Goal: Task Accomplishment & Management: Use online tool/utility

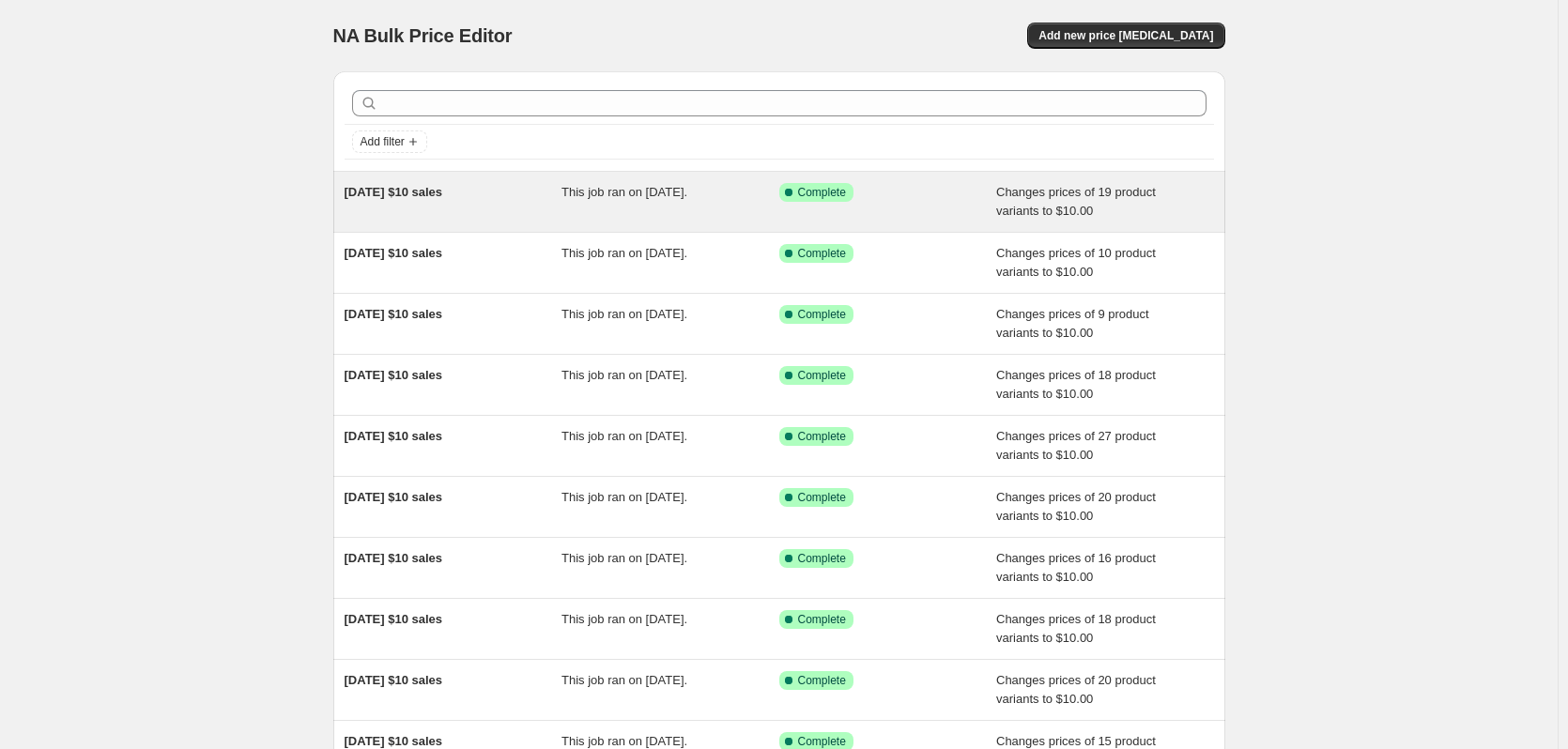
click at [501, 196] on div "[DATE] $10 sales" at bounding box center [453, 201] width 217 height 37
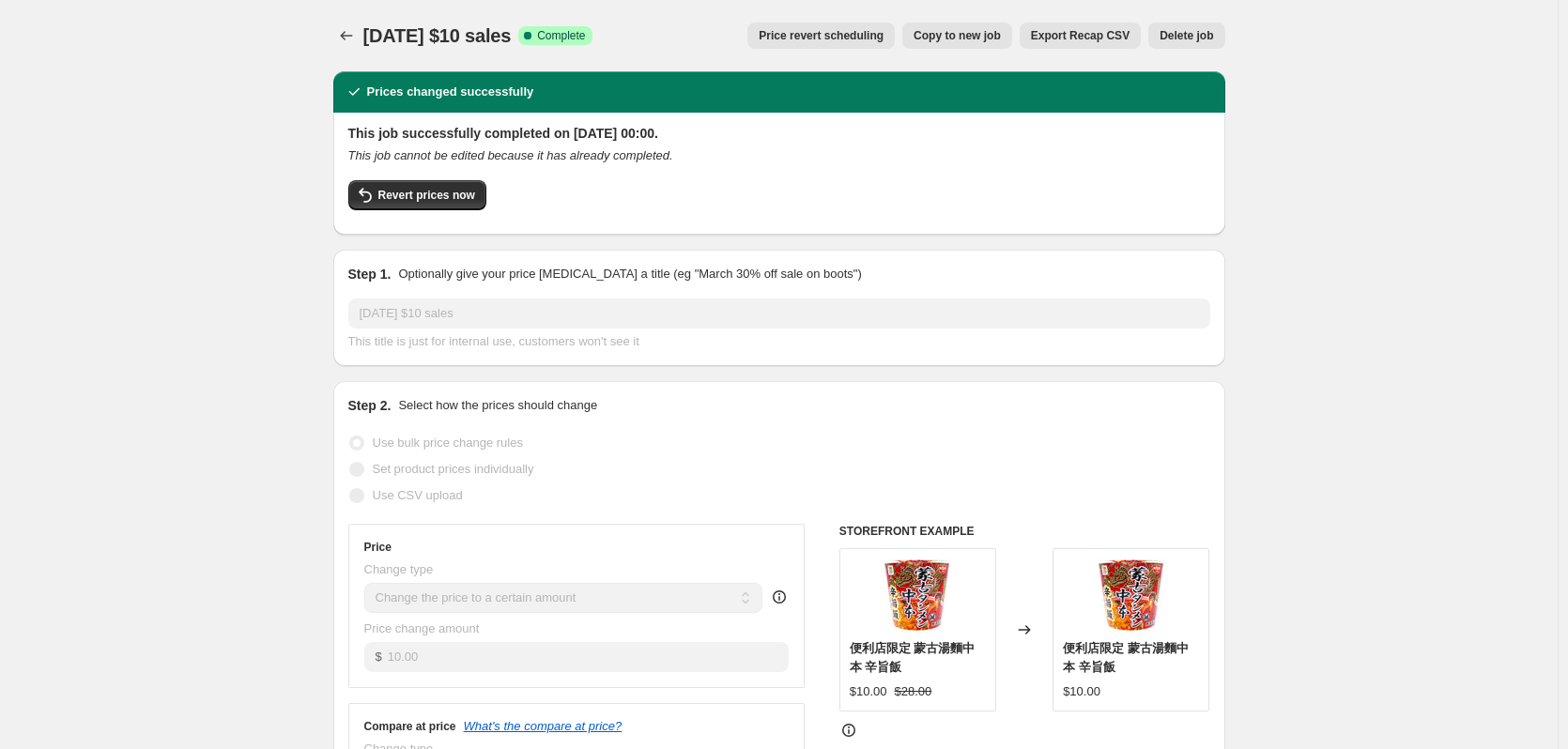
drag, startPoint x: 371, startPoint y: 35, endPoint x: 550, endPoint y: 27, distance: 179.2
click at [512, 27] on span "[DATE] $10 sales" at bounding box center [438, 35] width 148 height 20
copy span "[DATE] $10 sales"
click at [350, 43] on icon "Price change jobs" at bounding box center [346, 36] width 19 height 19
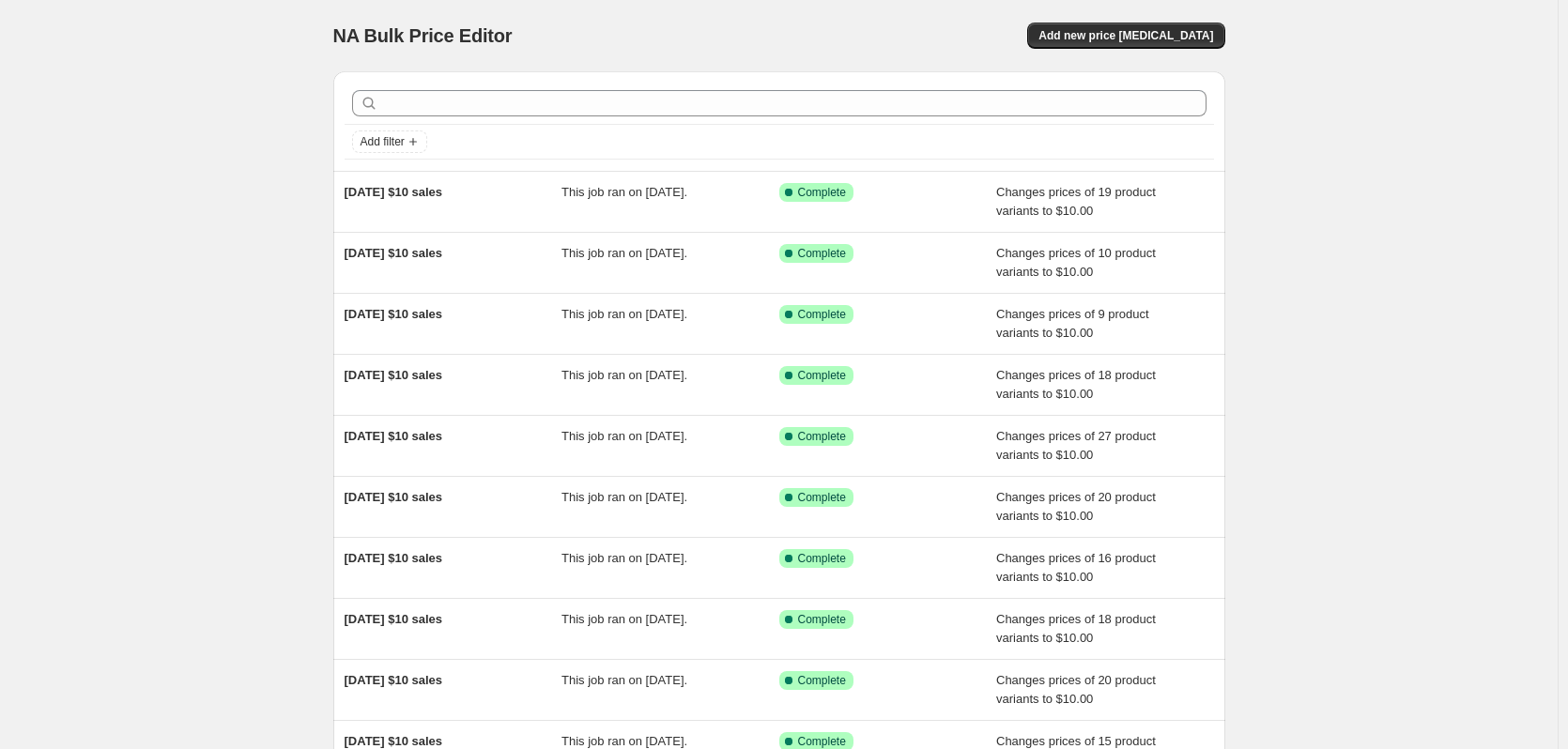
click at [1147, 51] on div "NA Bulk Price Editor. This page is ready NA Bulk Price Editor Add new price [ME…" at bounding box center [778, 36] width 892 height 71
click at [1147, 48] on button "Add new price [MEDICAL_DATA]" at bounding box center [1125, 35] width 197 height 26
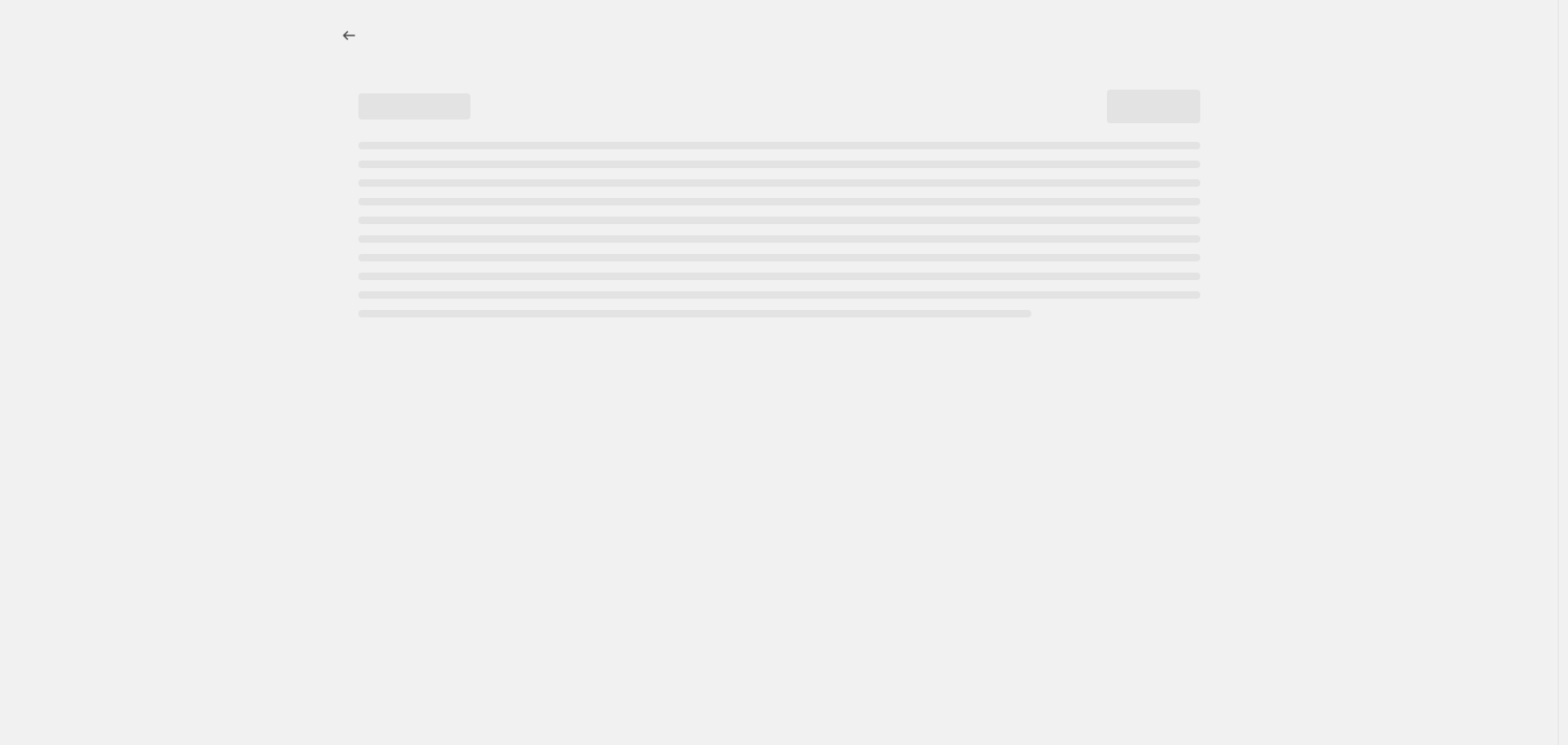
select select "percentage"
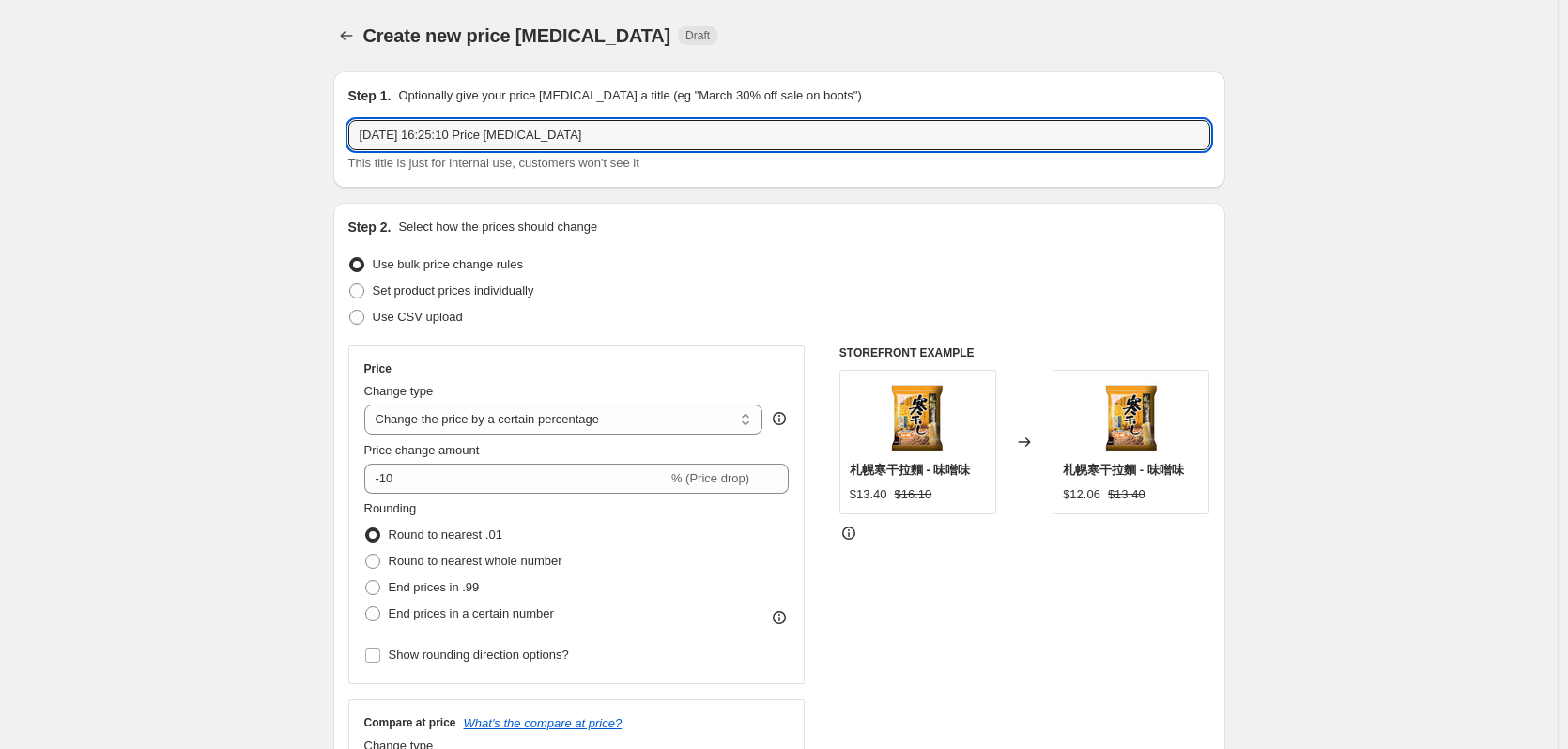
drag, startPoint x: 595, startPoint y: 131, endPoint x: 166, endPoint y: 131, distance: 429.0
paste input "/09/2025 $10 sales"
click at [392, 139] on input "[DATE] $10 sales" at bounding box center [779, 135] width 862 height 30
type input "[DATE] $10 sales"
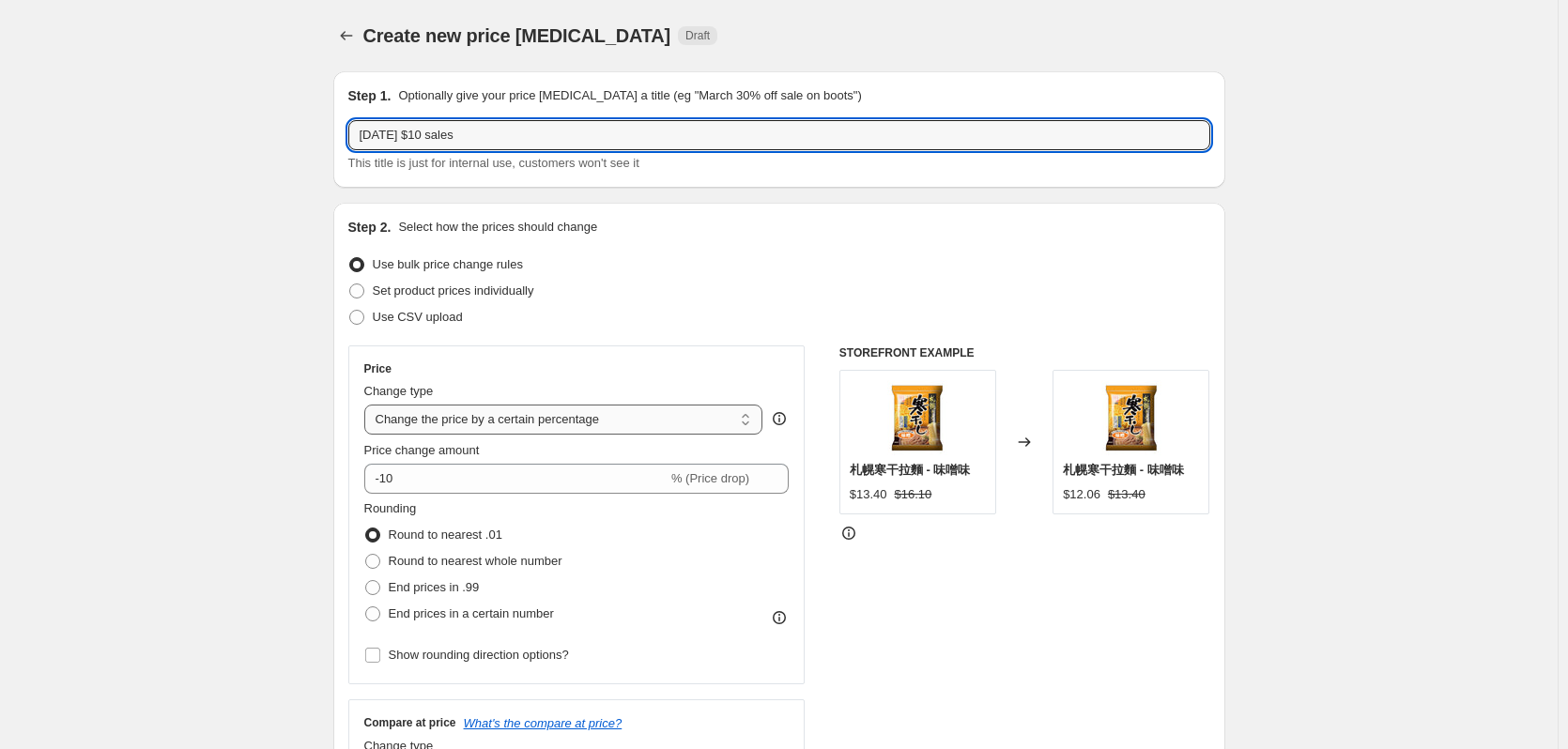
click at [456, 427] on select "Change the price to a certain amount Change the price by a certain amount Chang…" at bounding box center [564, 419] width 399 height 30
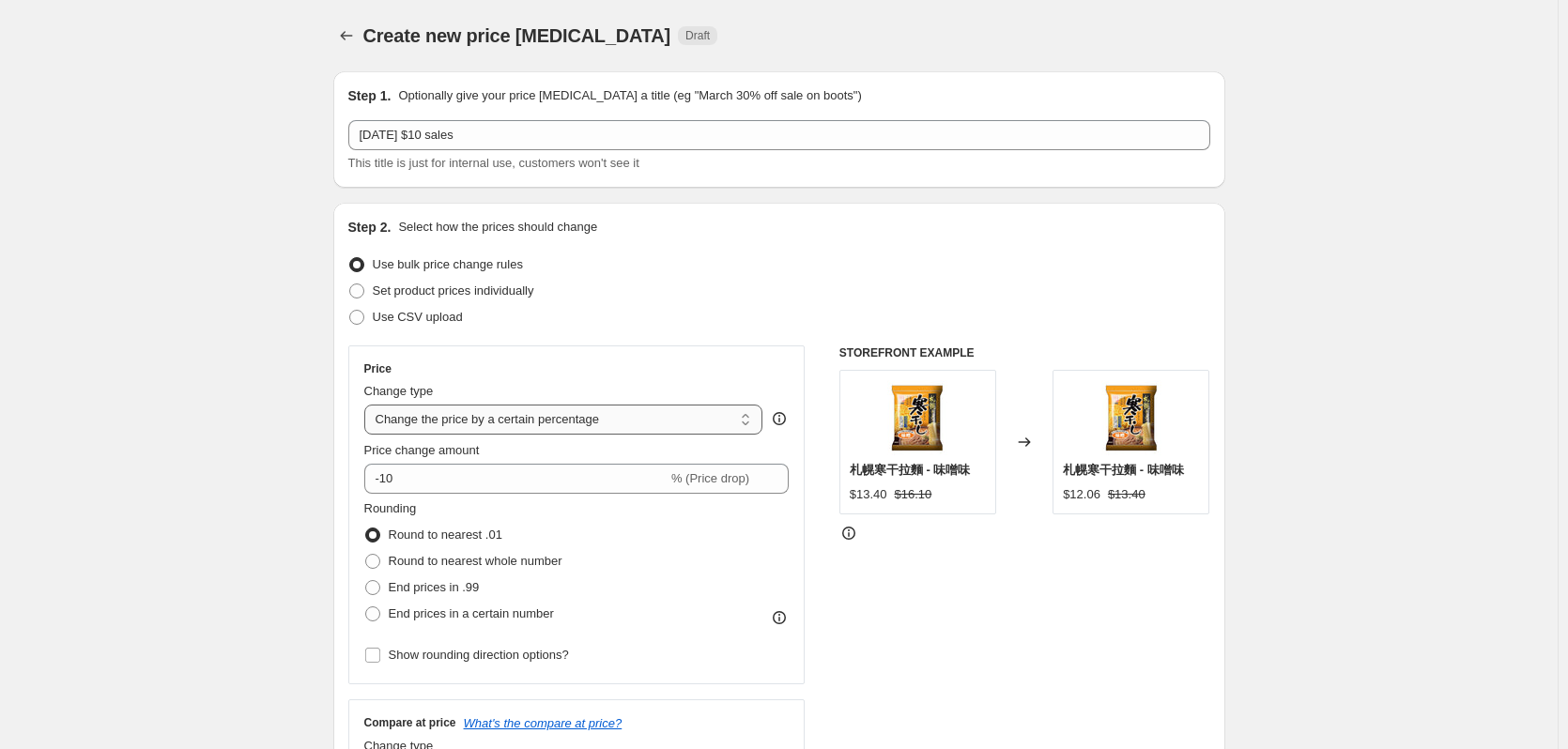
select select "to"
click at [368, 405] on select "Change the price to a certain amount Change the price by a certain amount Chang…" at bounding box center [564, 419] width 399 height 30
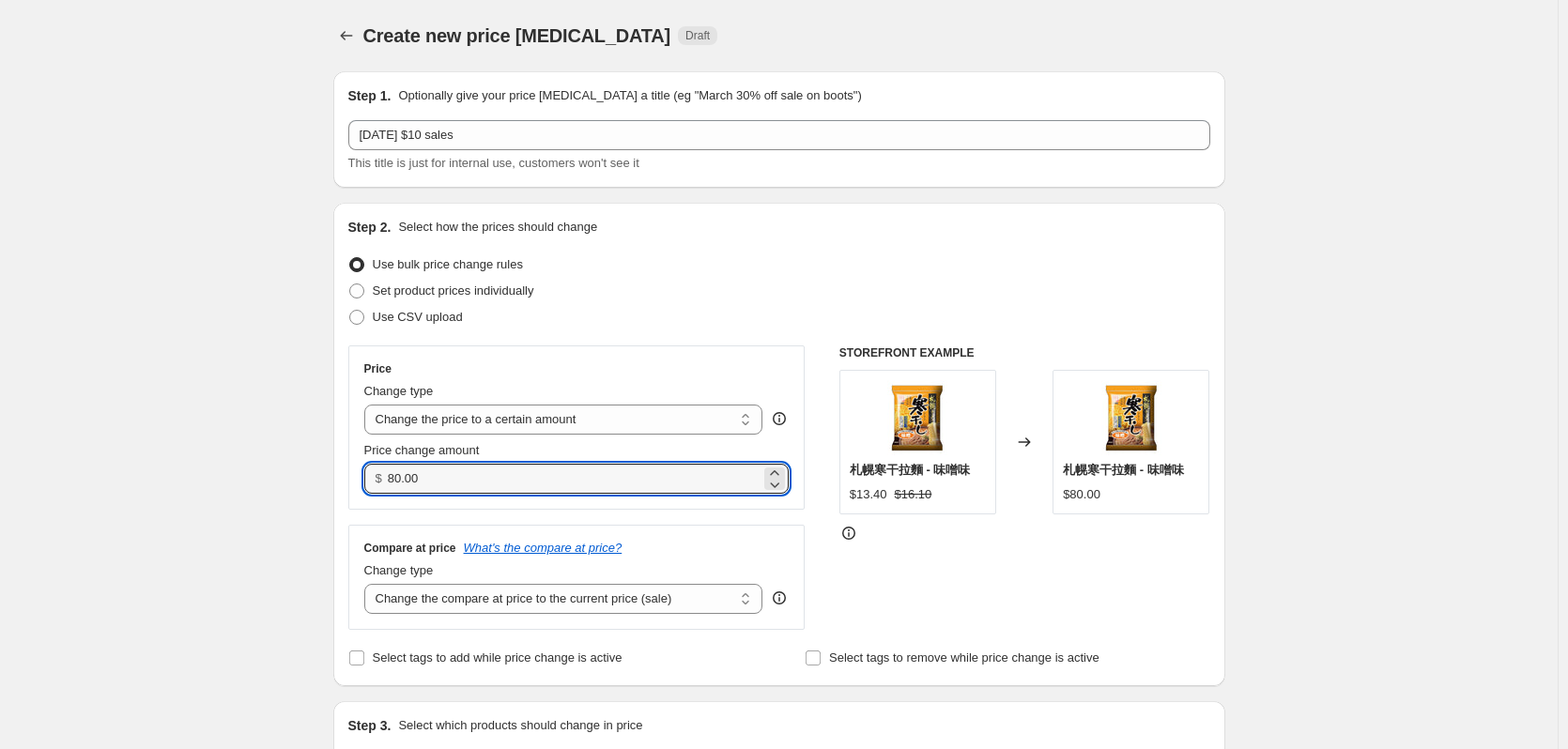
drag, startPoint x: 461, startPoint y: 467, endPoint x: 306, endPoint y: 475, distance: 155.2
type input "10.00"
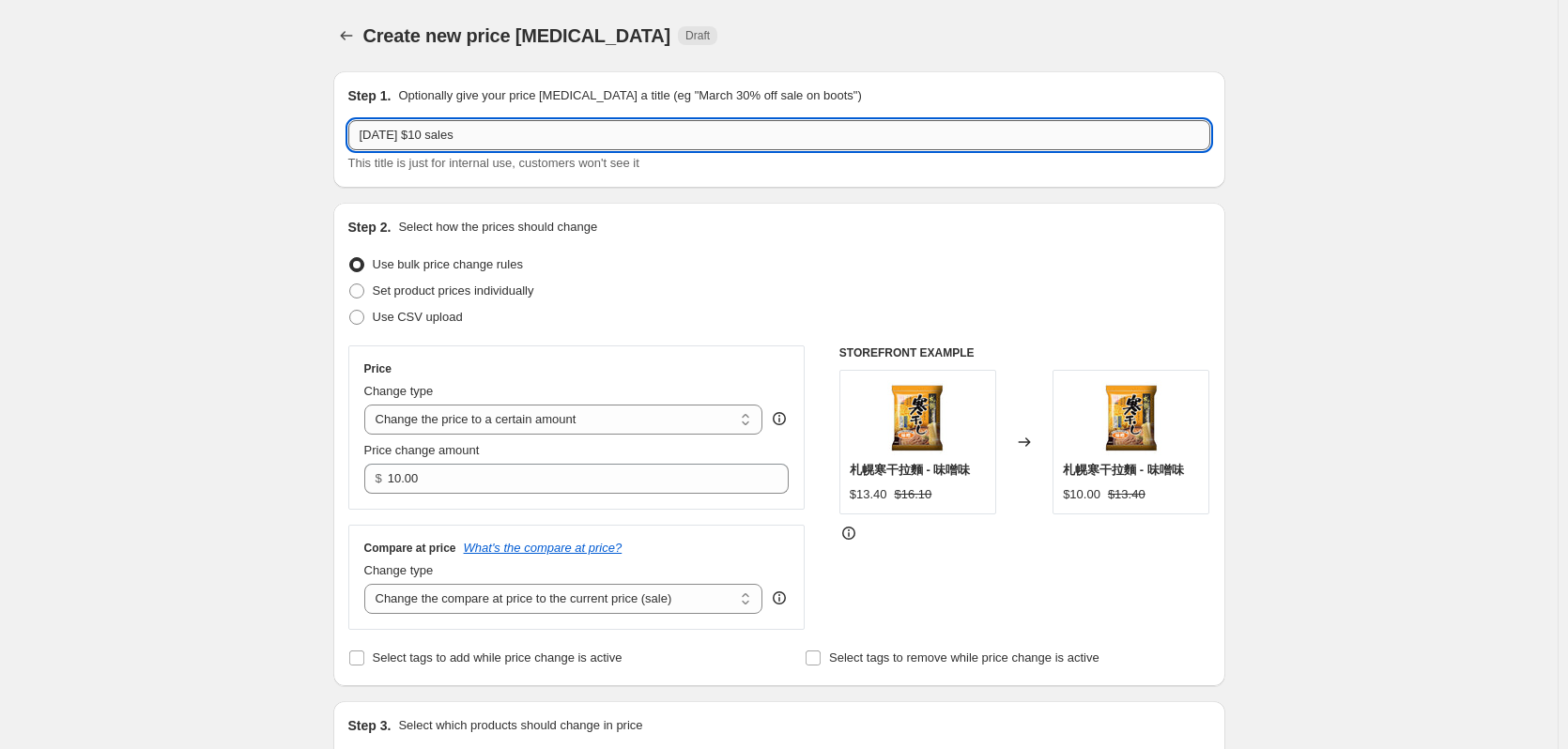
click at [520, 132] on input "[DATE] $10 sales" at bounding box center [779, 135] width 862 height 30
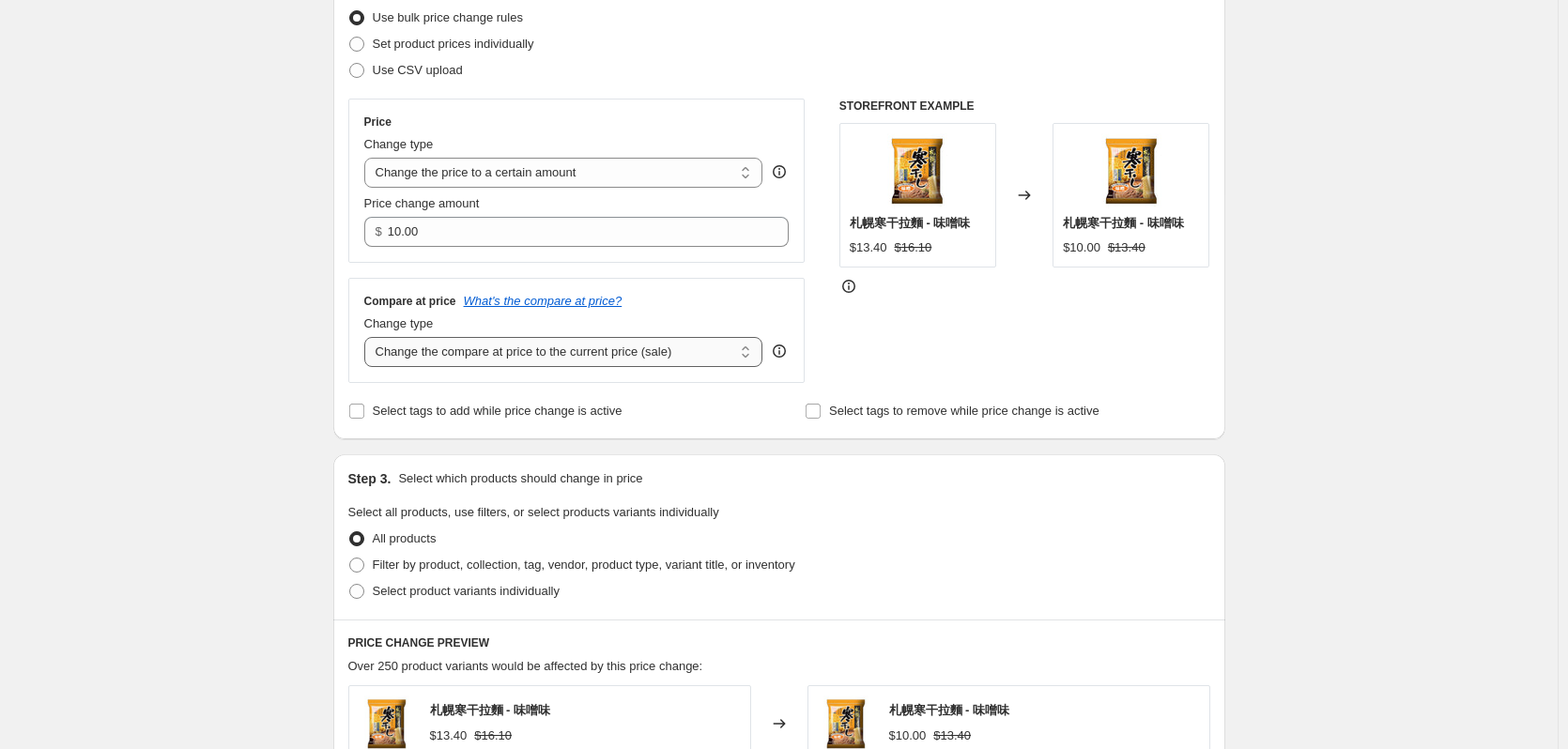
scroll to position [282, 0]
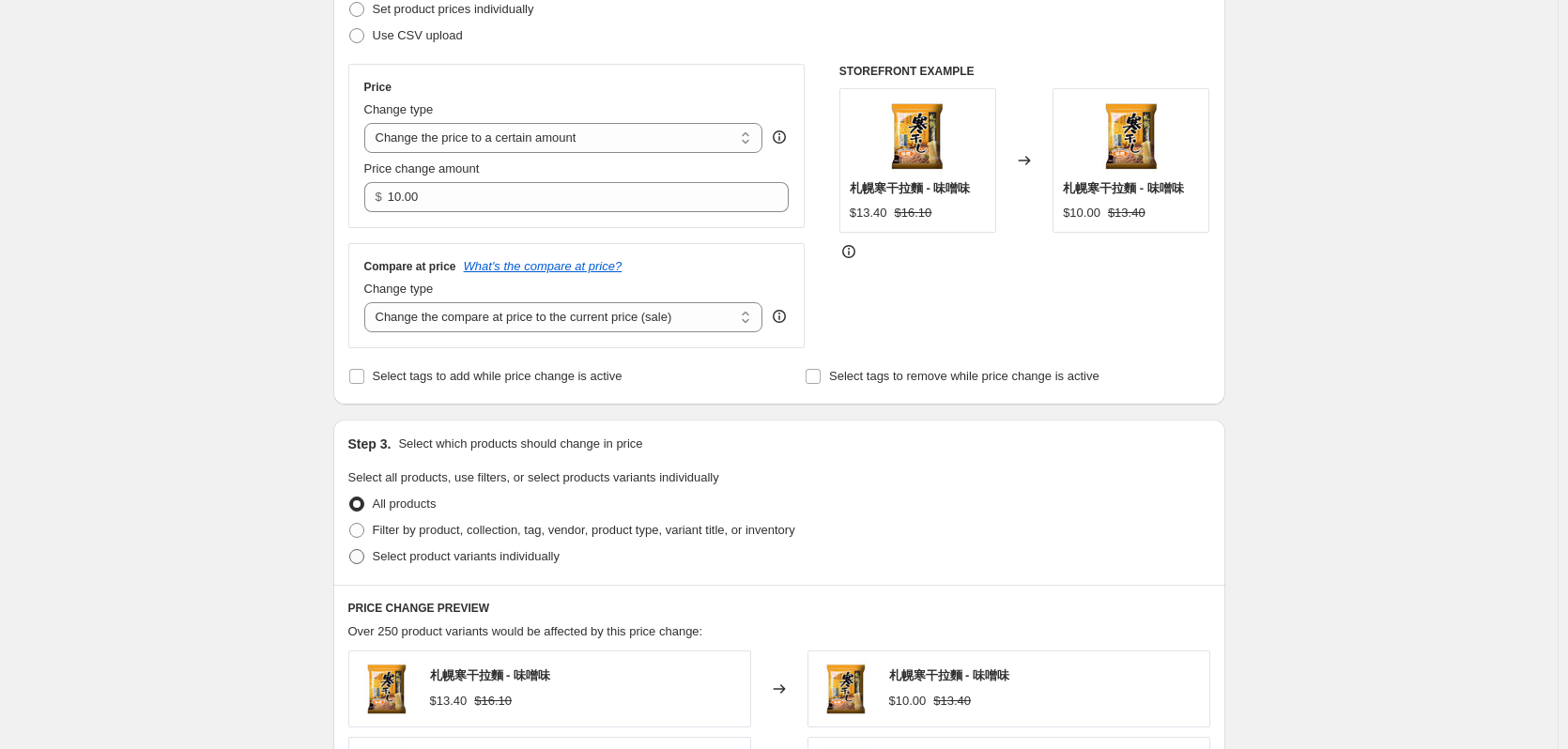
click at [418, 554] on span "Select product variants individually" at bounding box center [466, 556] width 187 height 14
click at [350, 550] on input "Select product variants individually" at bounding box center [349, 549] width 1 height 1
radio input "true"
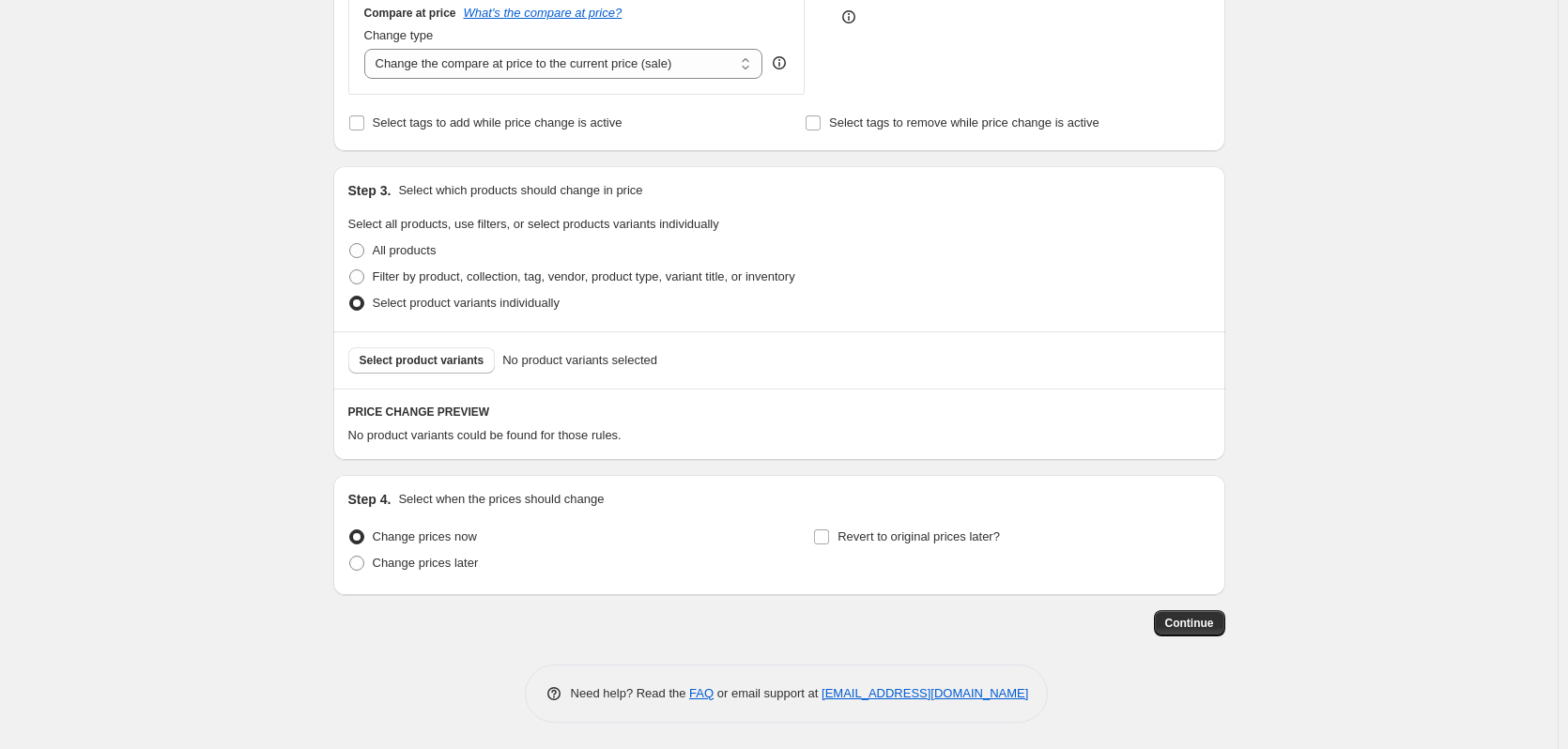
scroll to position [537, 0]
click at [434, 349] on button "Select product variants" at bounding box center [421, 358] width 147 height 26
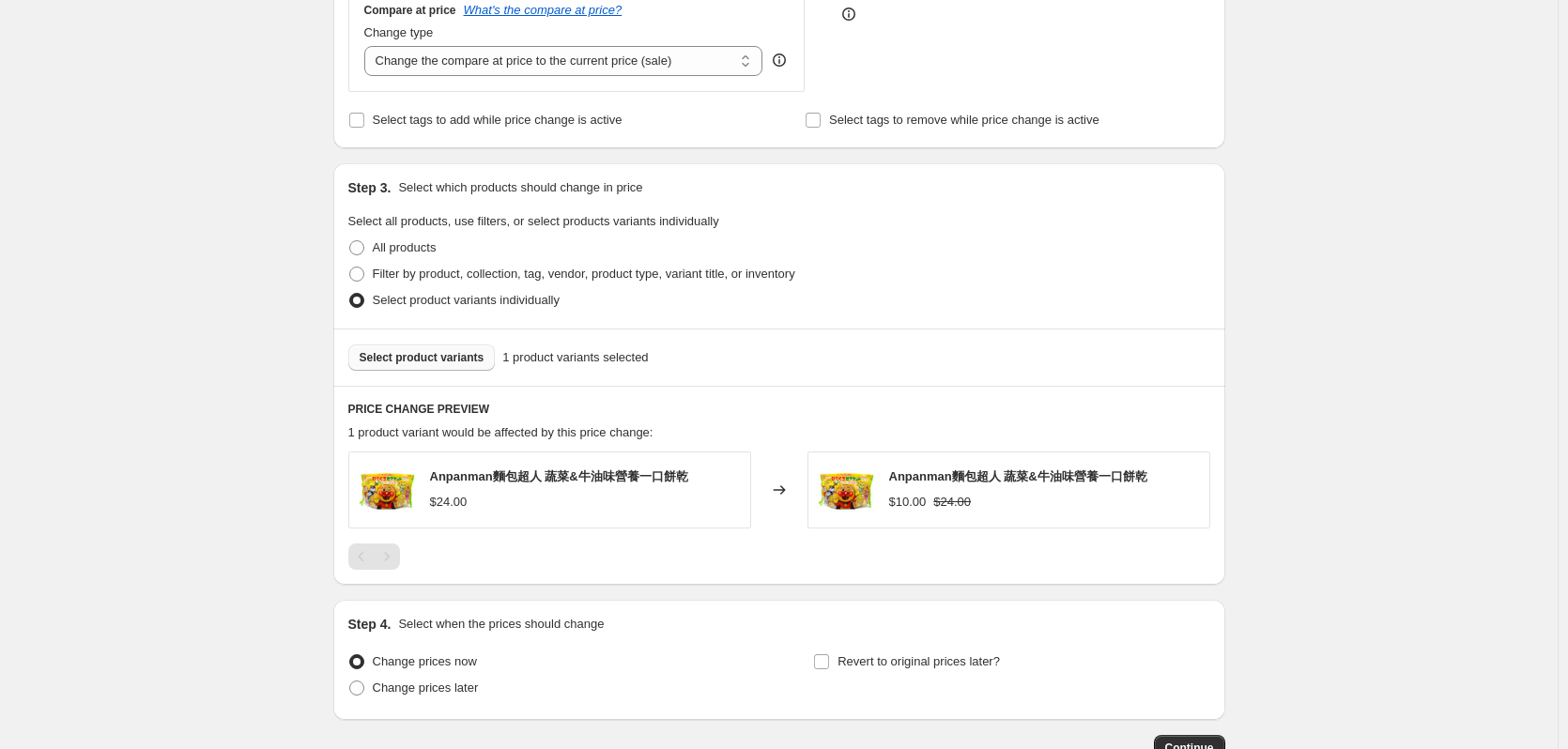
click at [449, 355] on span "Select product variants" at bounding box center [422, 358] width 125 height 15
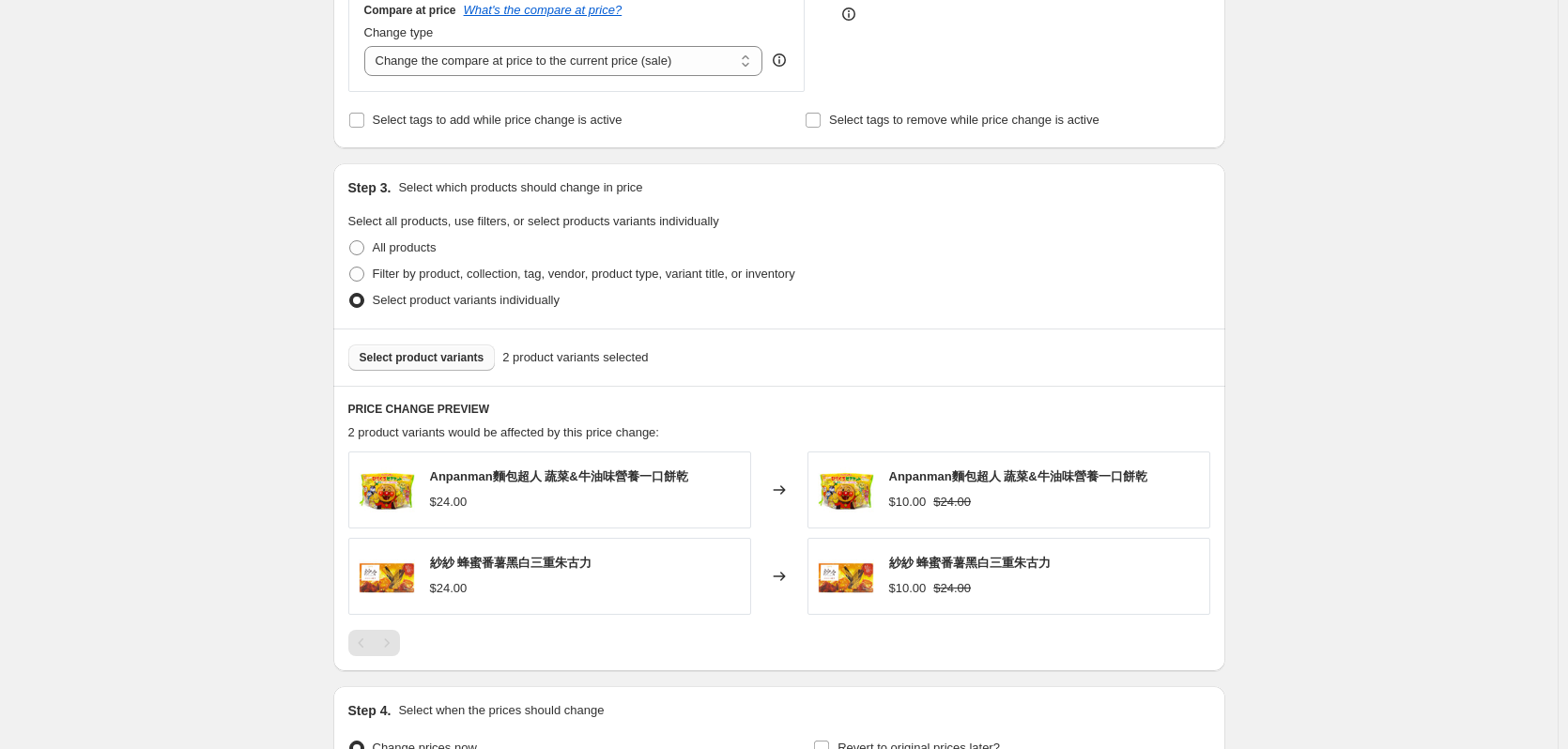
click at [407, 367] on button "Select product variants" at bounding box center [421, 357] width 147 height 26
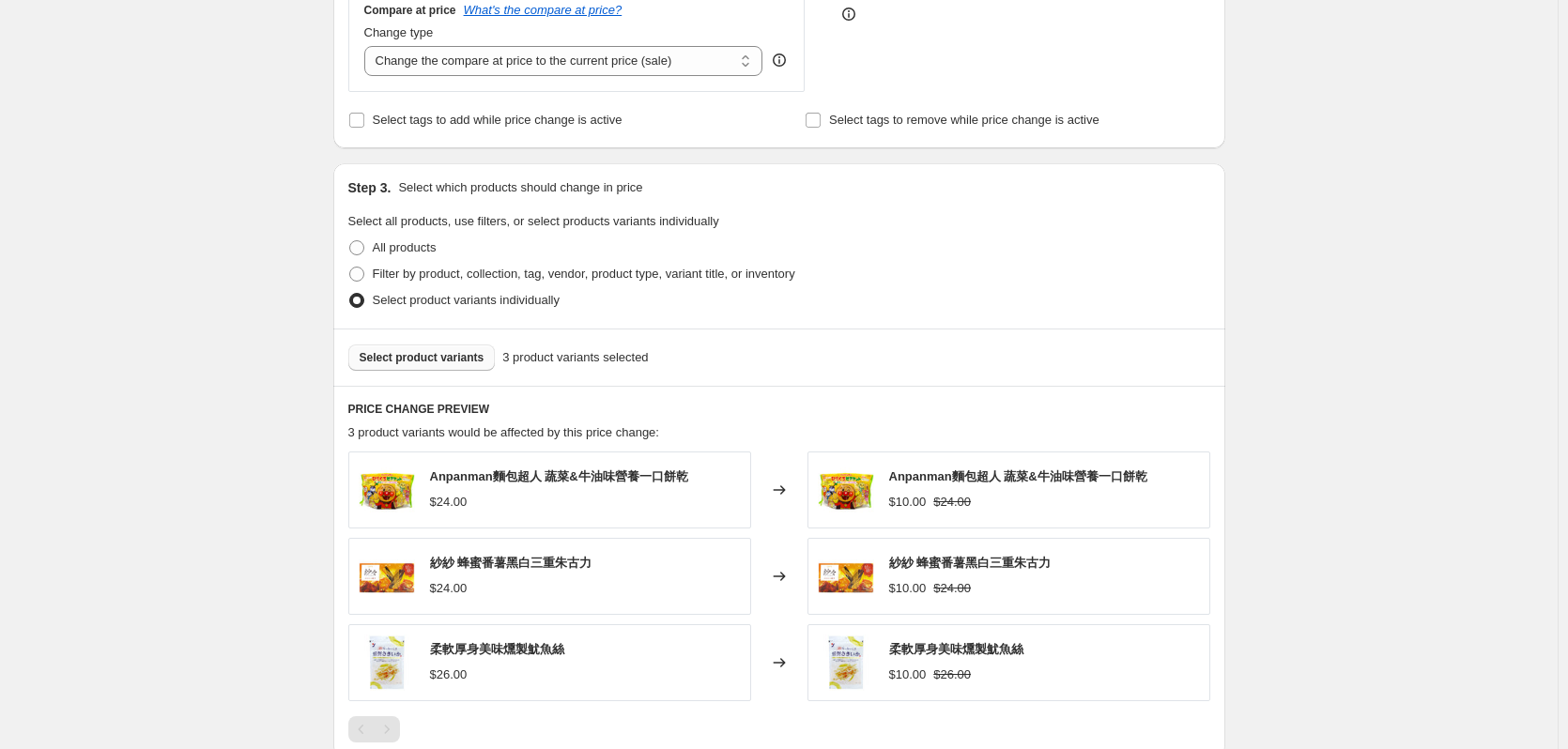
click at [457, 362] on span "Select product variants" at bounding box center [422, 358] width 125 height 15
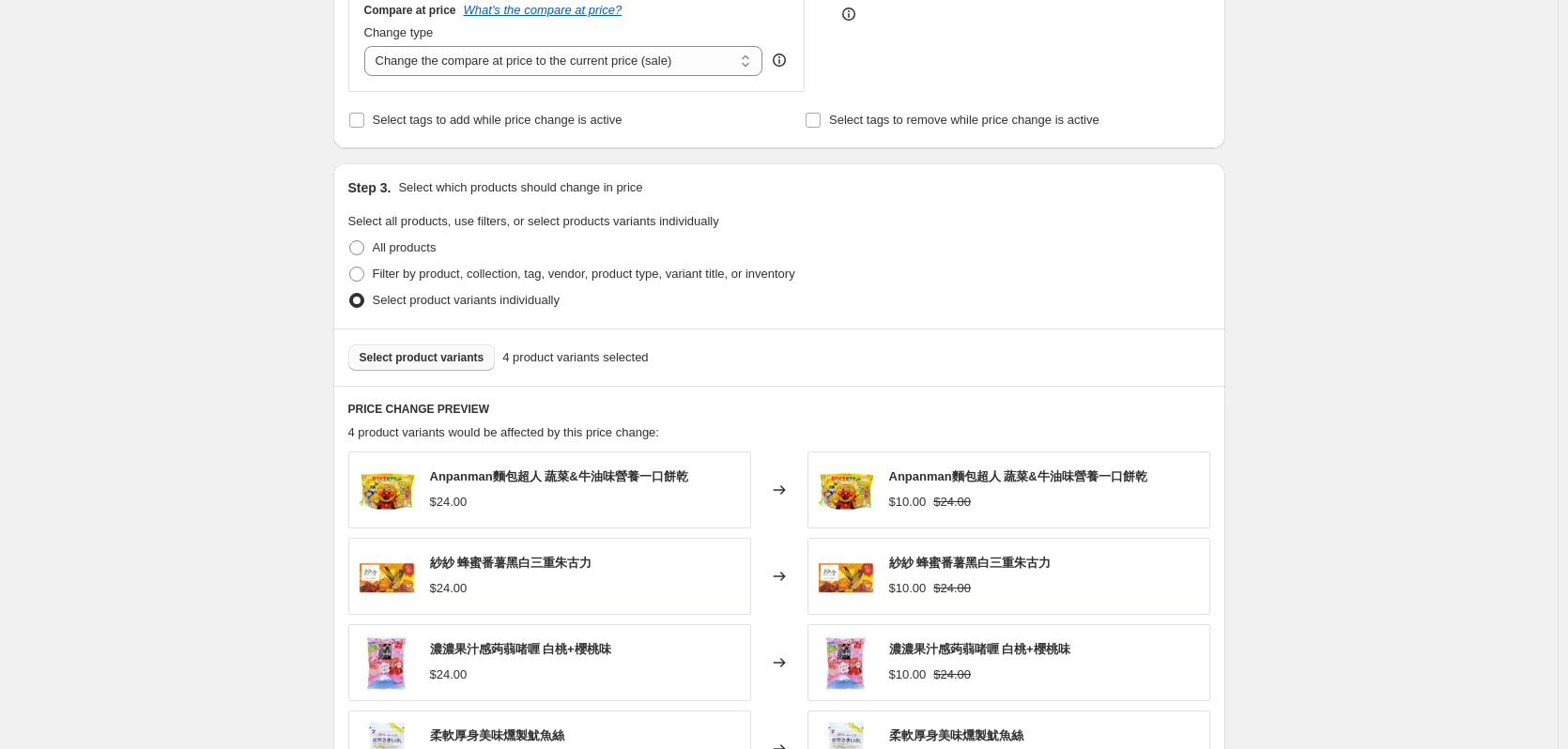
click at [410, 351] on button "Select product variants" at bounding box center [421, 357] width 147 height 26
click at [416, 345] on button "Select product variants" at bounding box center [421, 357] width 147 height 26
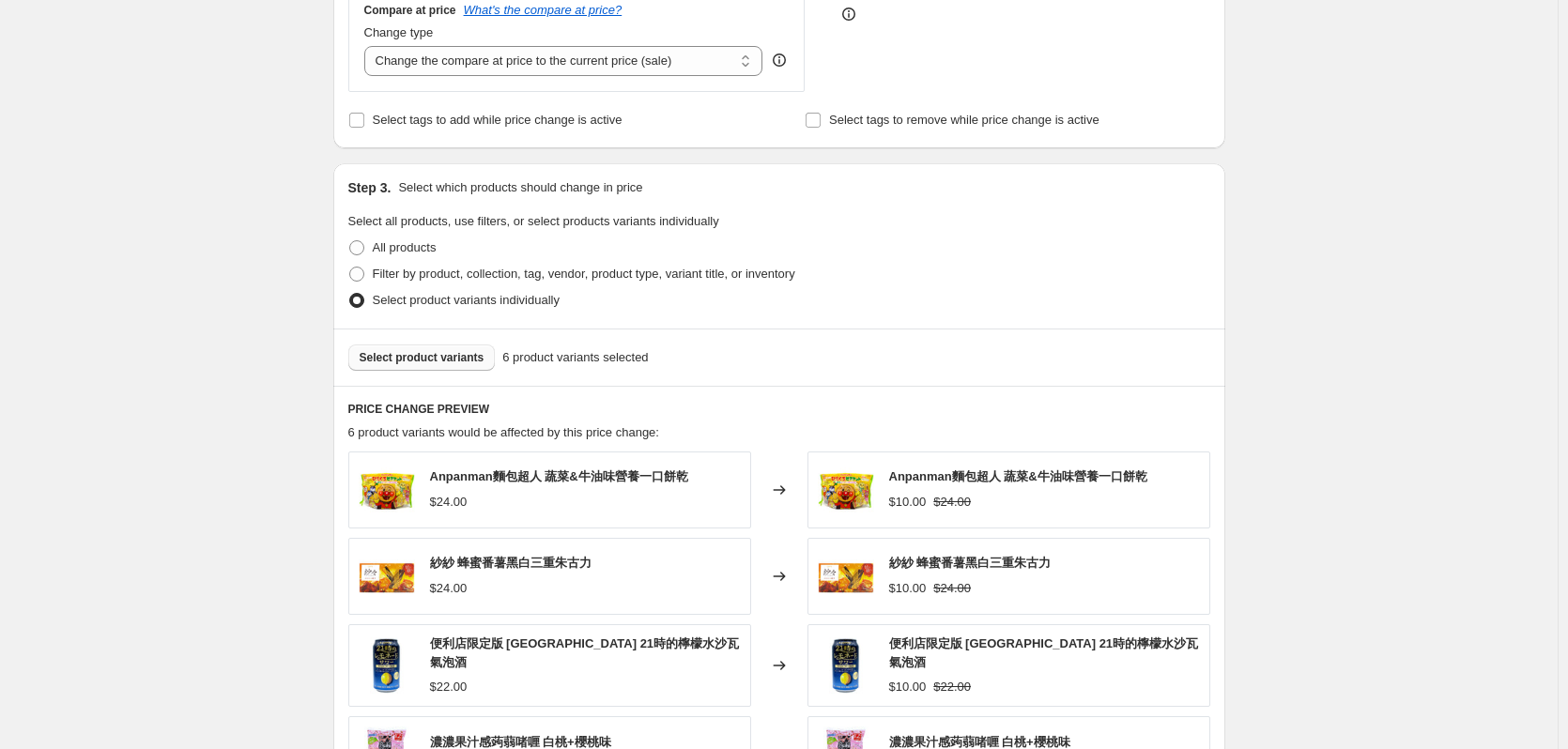
click at [413, 353] on span "Select product variants" at bounding box center [422, 358] width 125 height 15
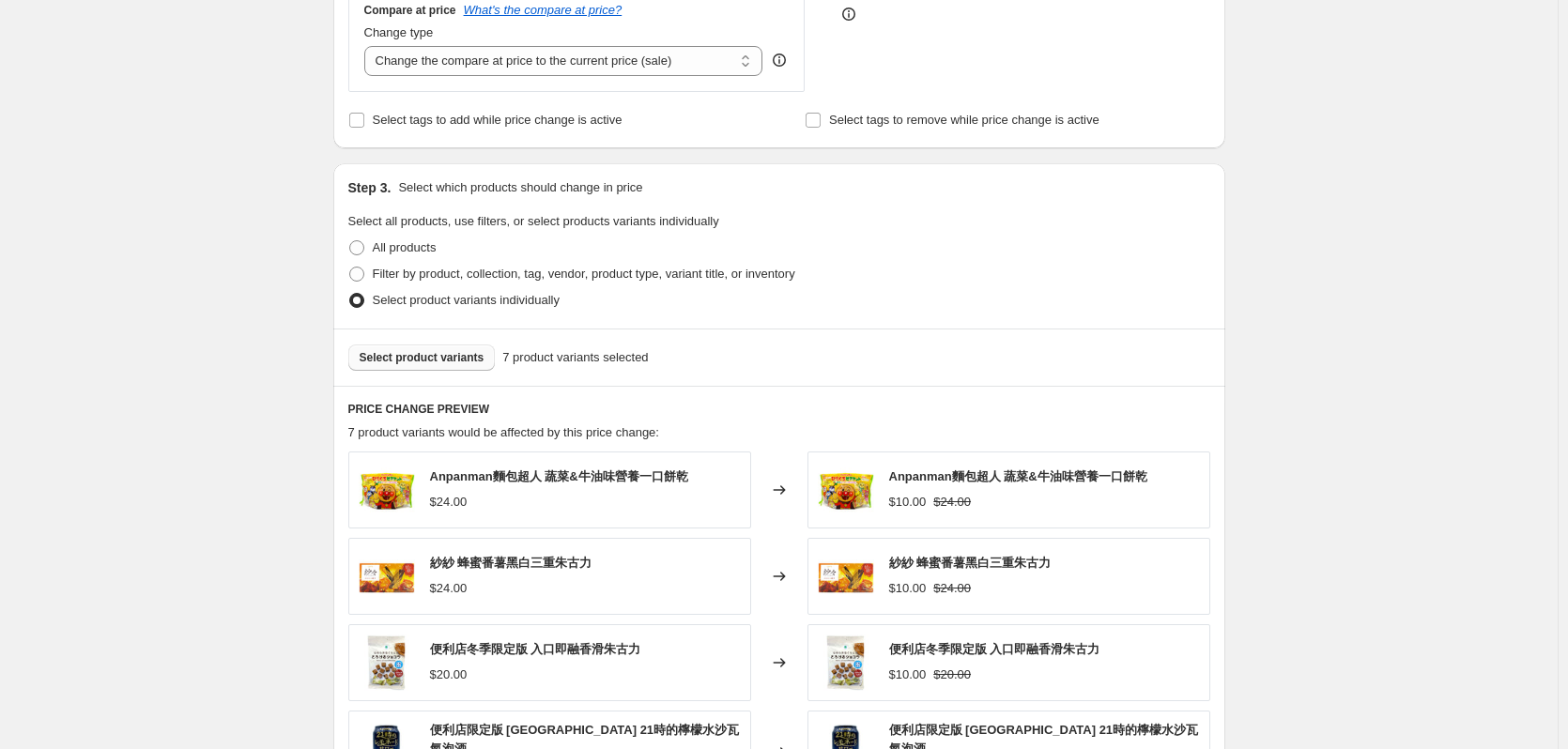
click at [451, 359] on span "Select product variants" at bounding box center [422, 358] width 125 height 15
click at [418, 365] on span "Select product variants" at bounding box center [422, 358] width 125 height 15
click at [446, 366] on button "Select product variants" at bounding box center [421, 357] width 147 height 26
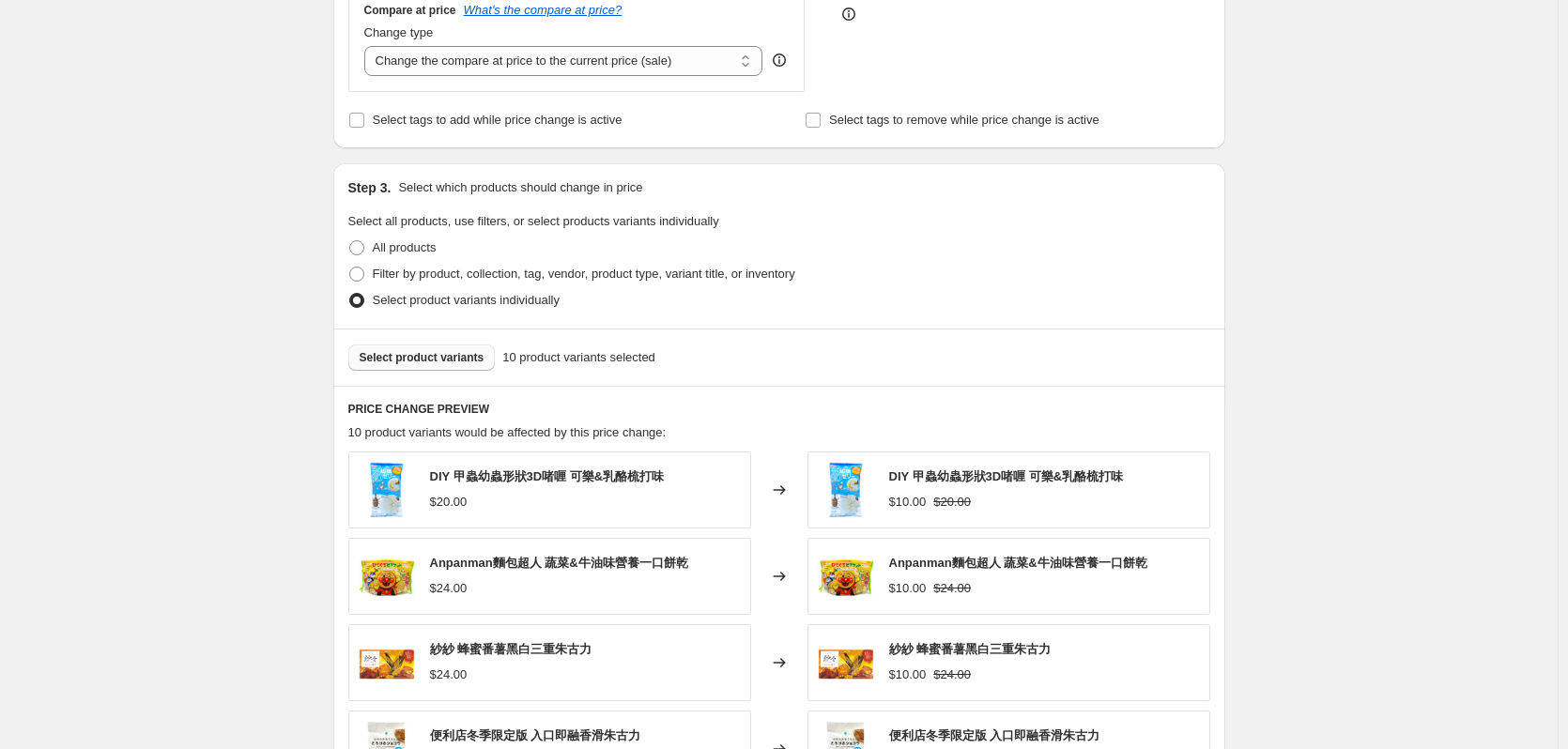
click at [428, 337] on div "Select product variants 10 product variants selected" at bounding box center [778, 358] width 892 height 58
click at [431, 357] on span "Select product variants" at bounding box center [422, 358] width 125 height 15
click at [414, 354] on span "Select product variants" at bounding box center [422, 358] width 125 height 15
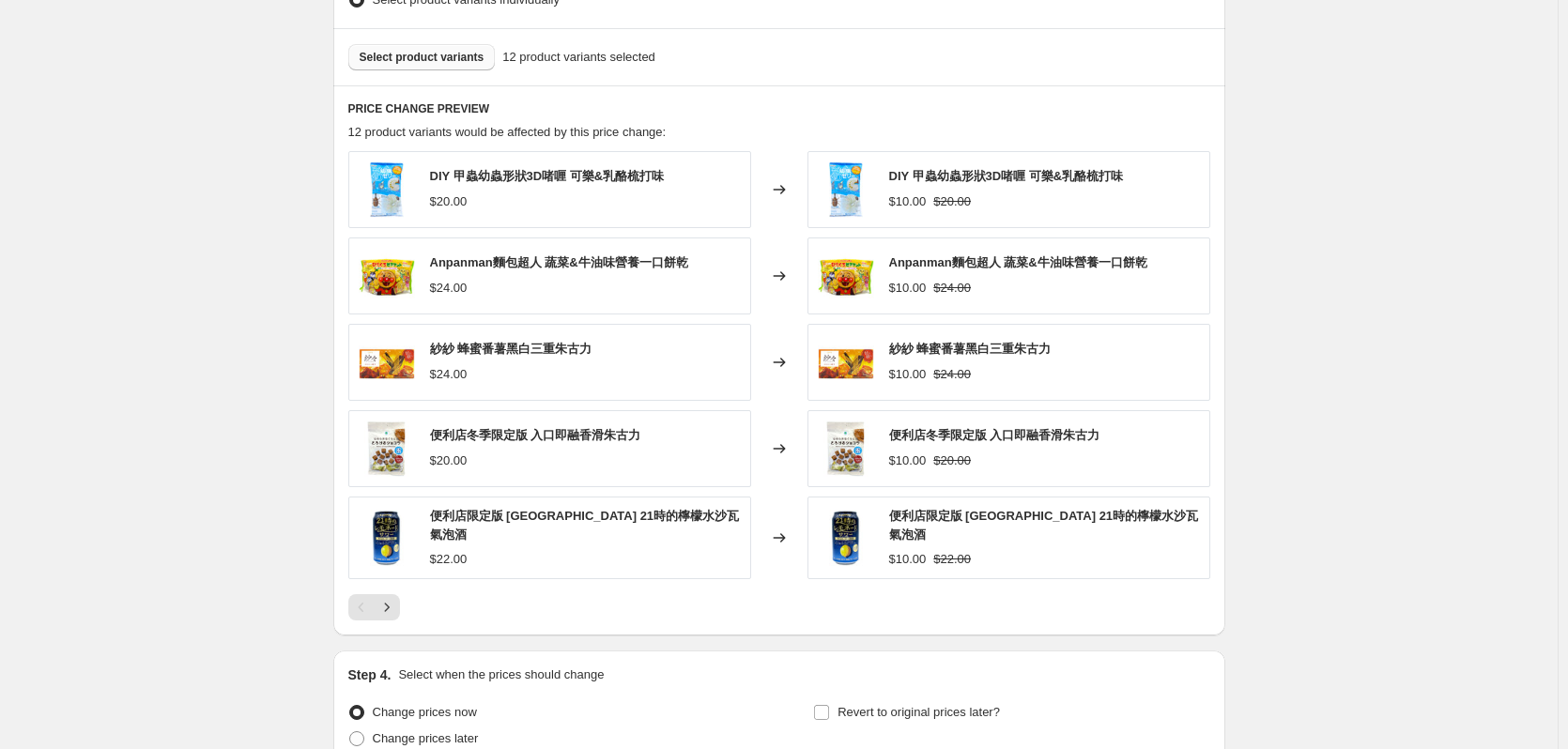
scroll to position [1011, 0]
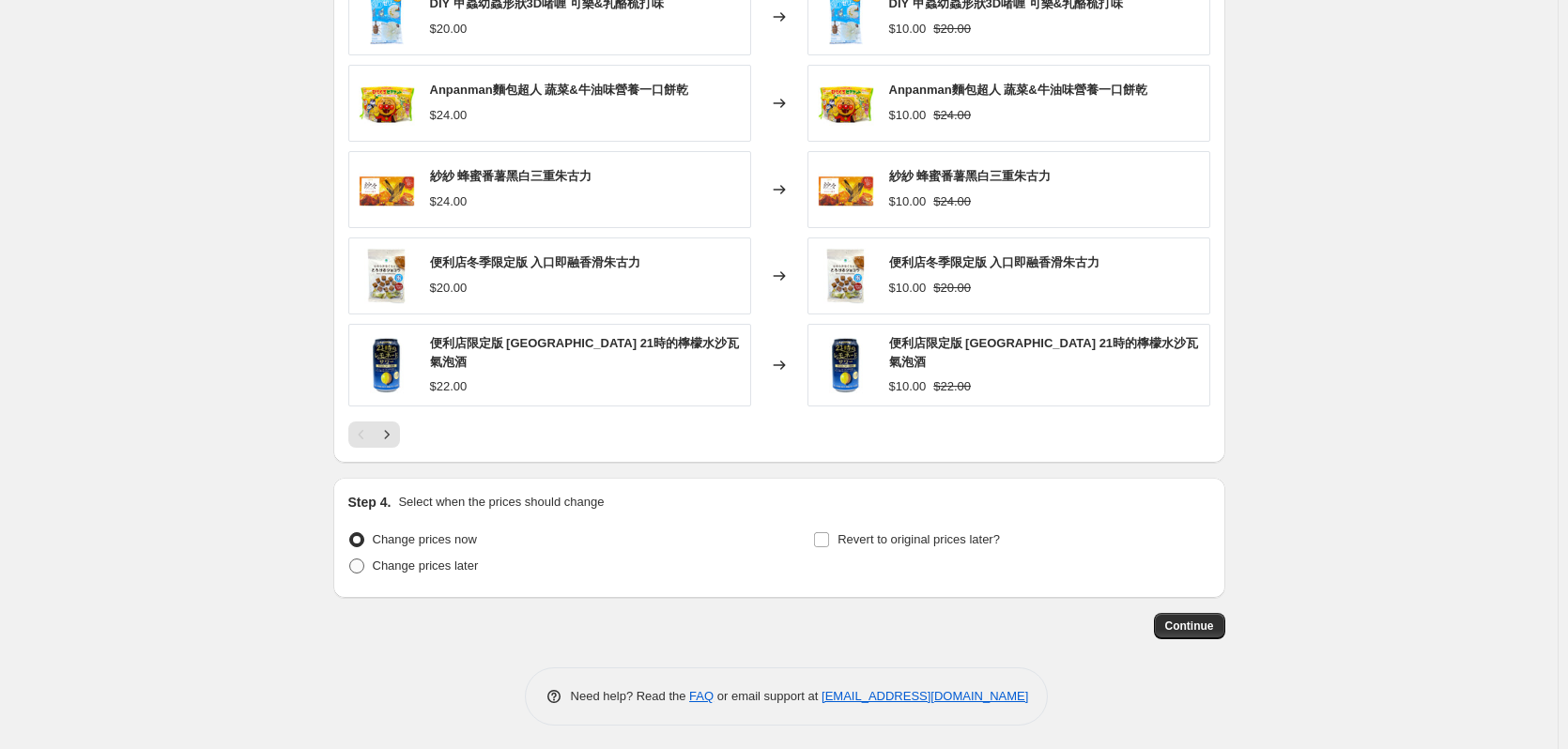
click at [441, 562] on span "Change prices later" at bounding box center [425, 565] width 106 height 14
click at [350, 560] on input "Change prices later" at bounding box center [349, 559] width 1 height 1
radio input "true"
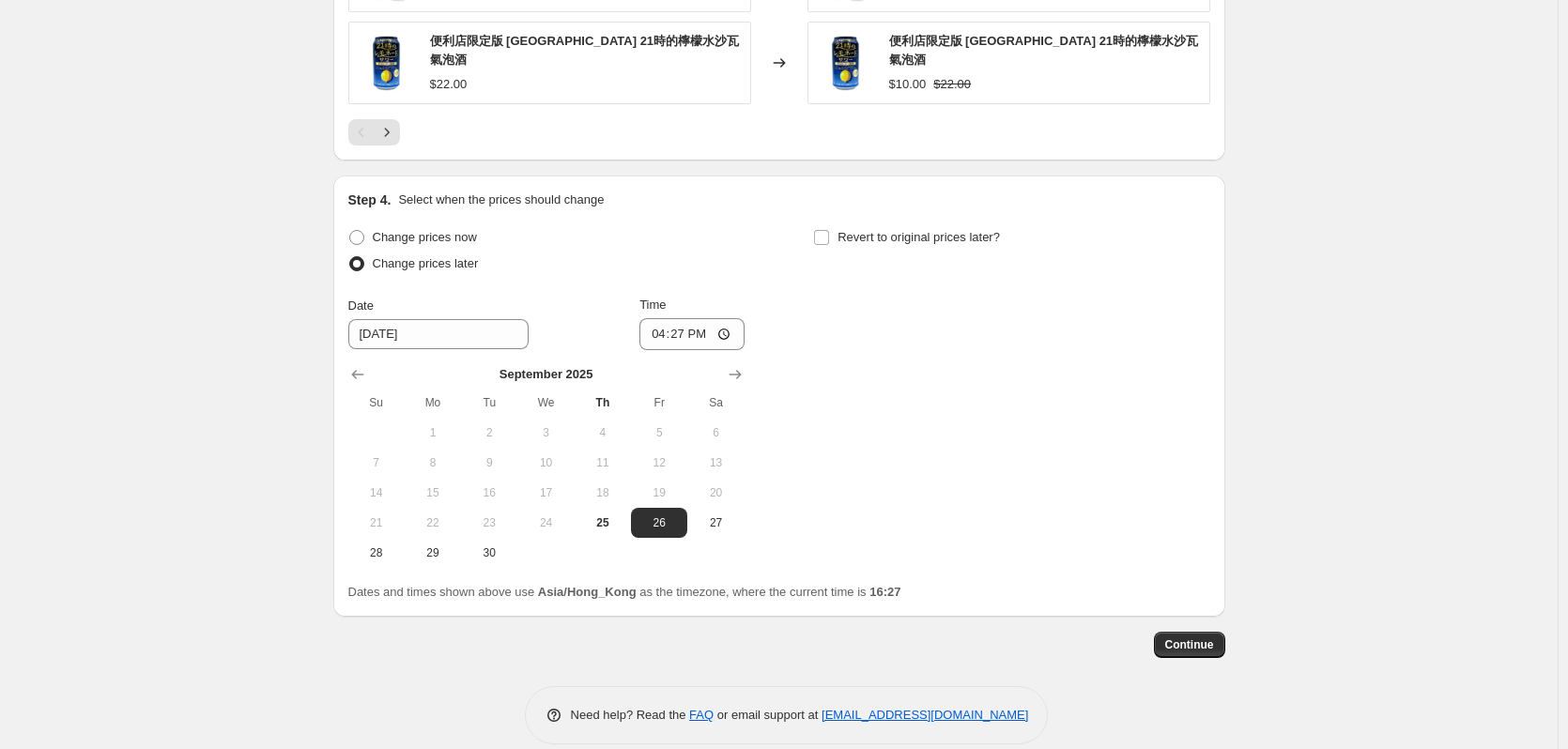
scroll to position [1332, 0]
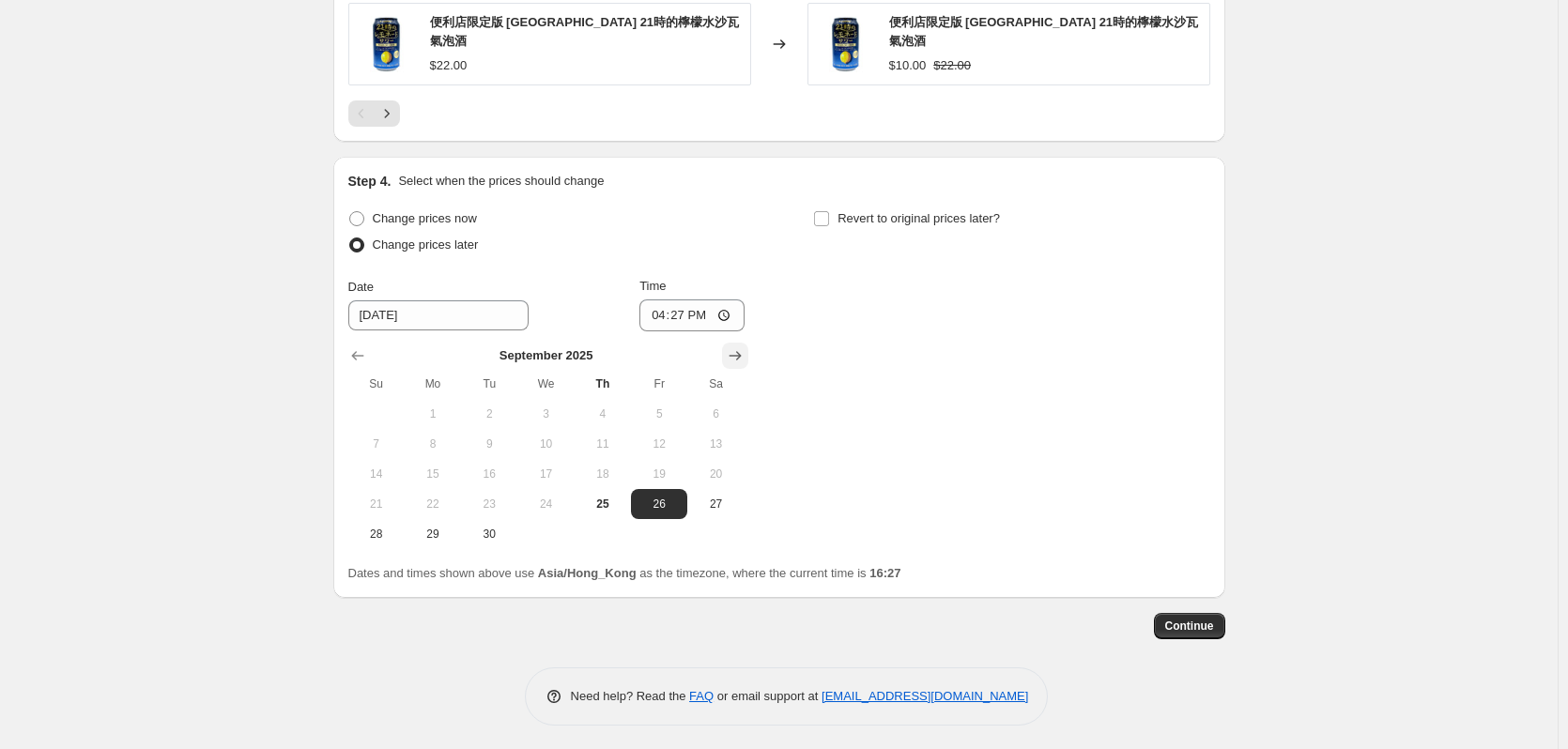
click at [735, 352] on icon "Show next month, October 2025" at bounding box center [735, 356] width 19 height 19
click at [585, 408] on button "2" at bounding box center [602, 413] width 57 height 30
type input "[DATE]"
click at [688, 308] on input "16:27" at bounding box center [692, 314] width 105 height 32
click at [705, 312] on input "00:27" at bounding box center [692, 314] width 105 height 32
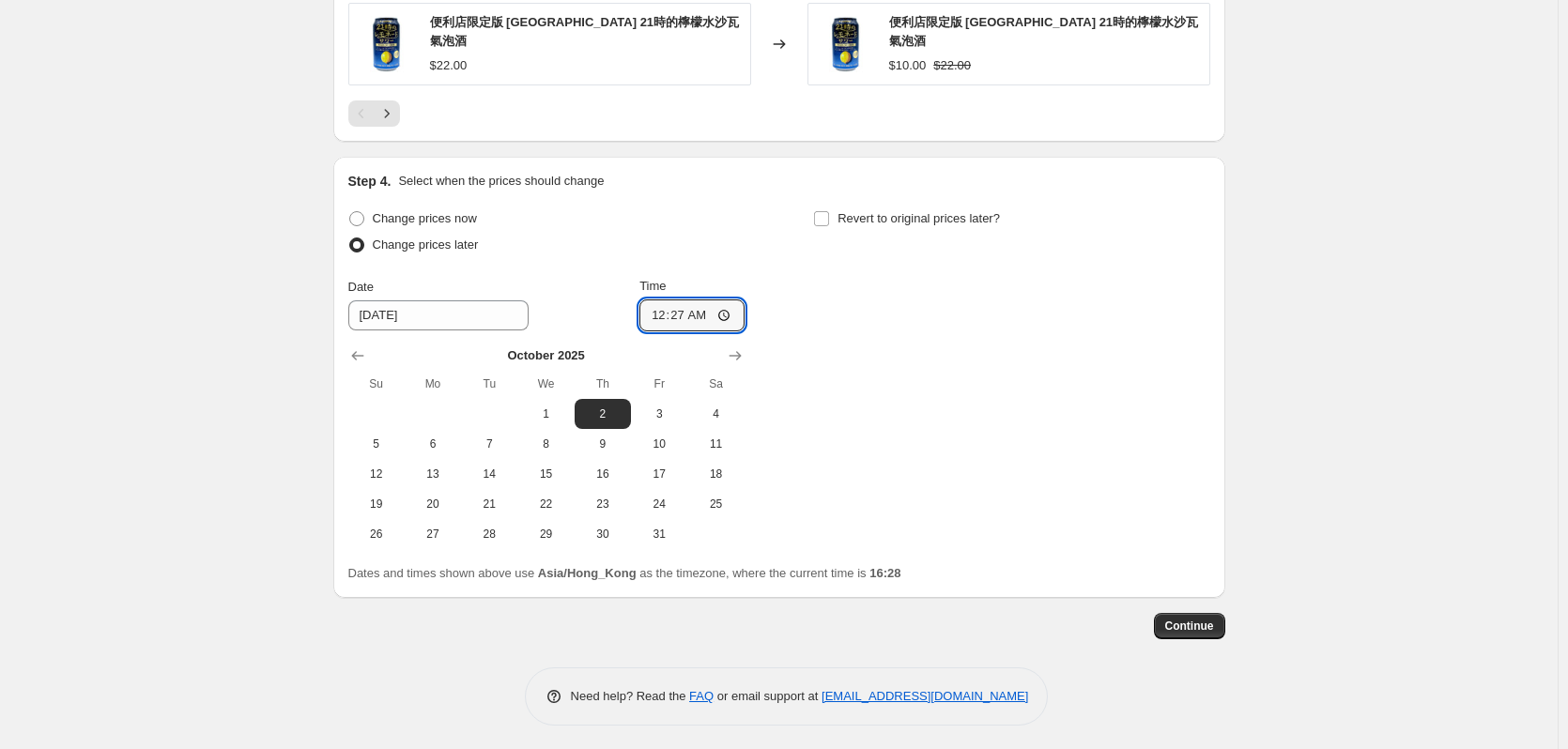
type input "00:00"
click at [943, 423] on div "Change prices now Change prices later Date [DATE] Time 00:00 [DATE] Su Mo Tu We…" at bounding box center [779, 377] width 862 height 343
click at [1202, 626] on span "Continue" at bounding box center [1189, 626] width 49 height 15
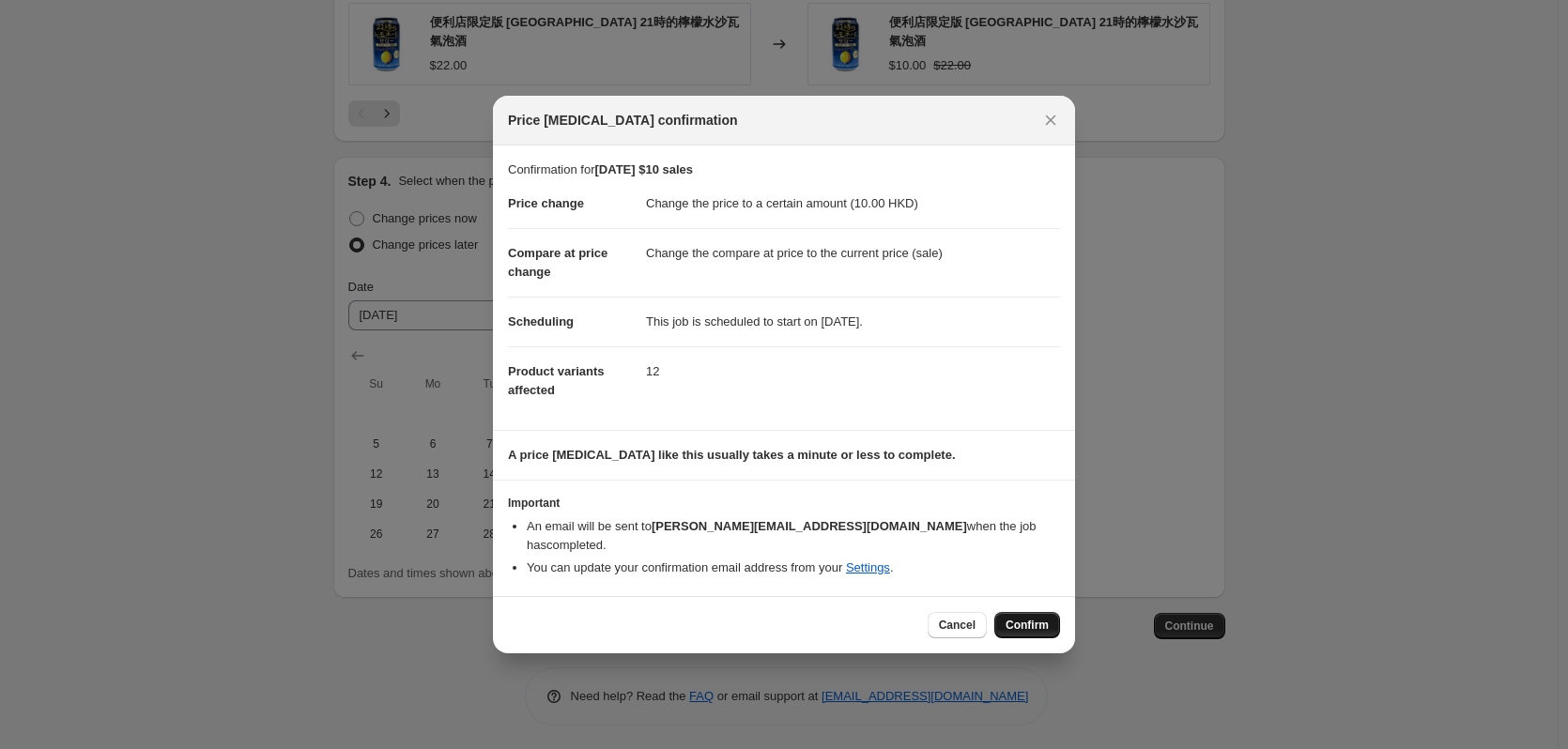
click at [1025, 619] on span "Confirm" at bounding box center [1026, 625] width 43 height 15
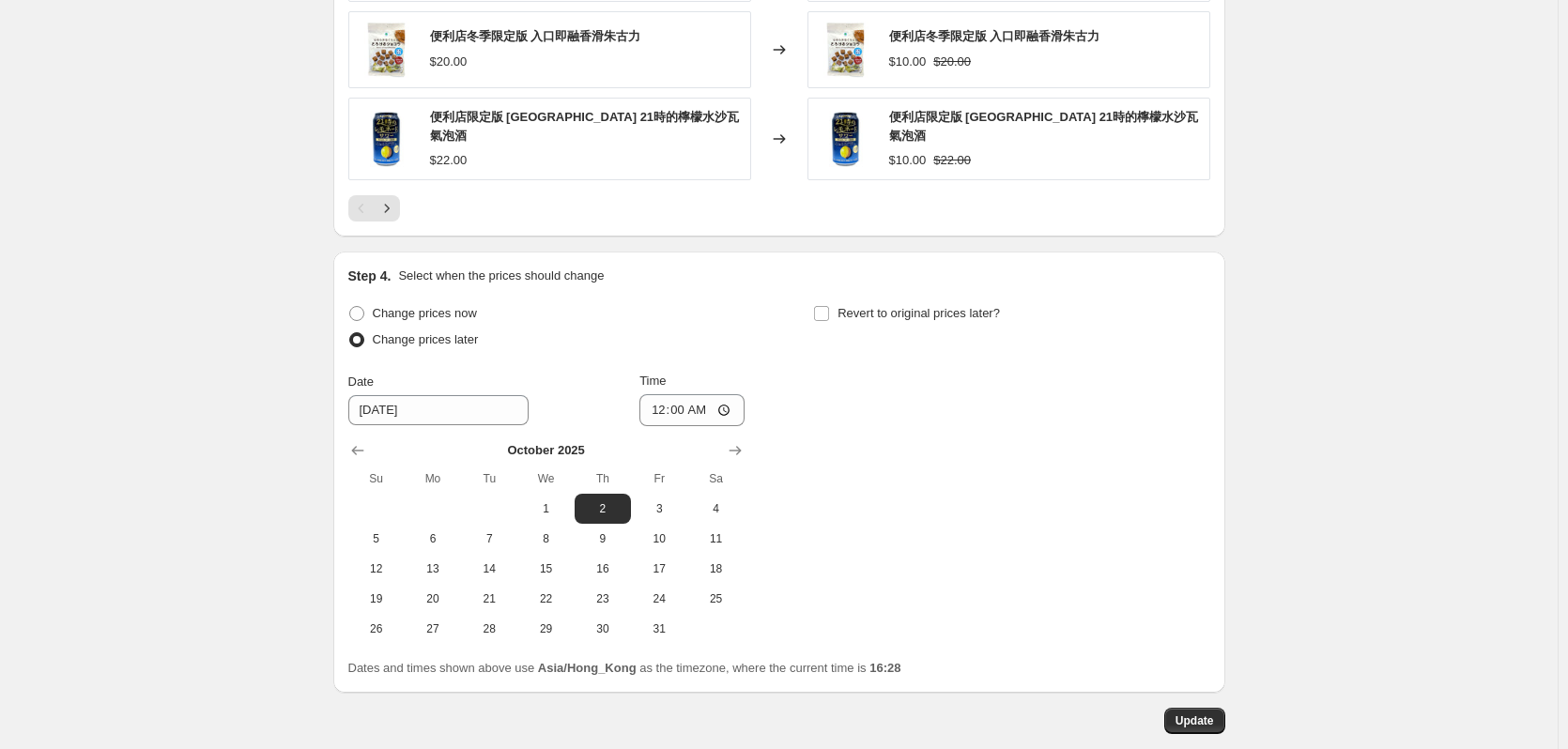
scroll to position [1446, 0]
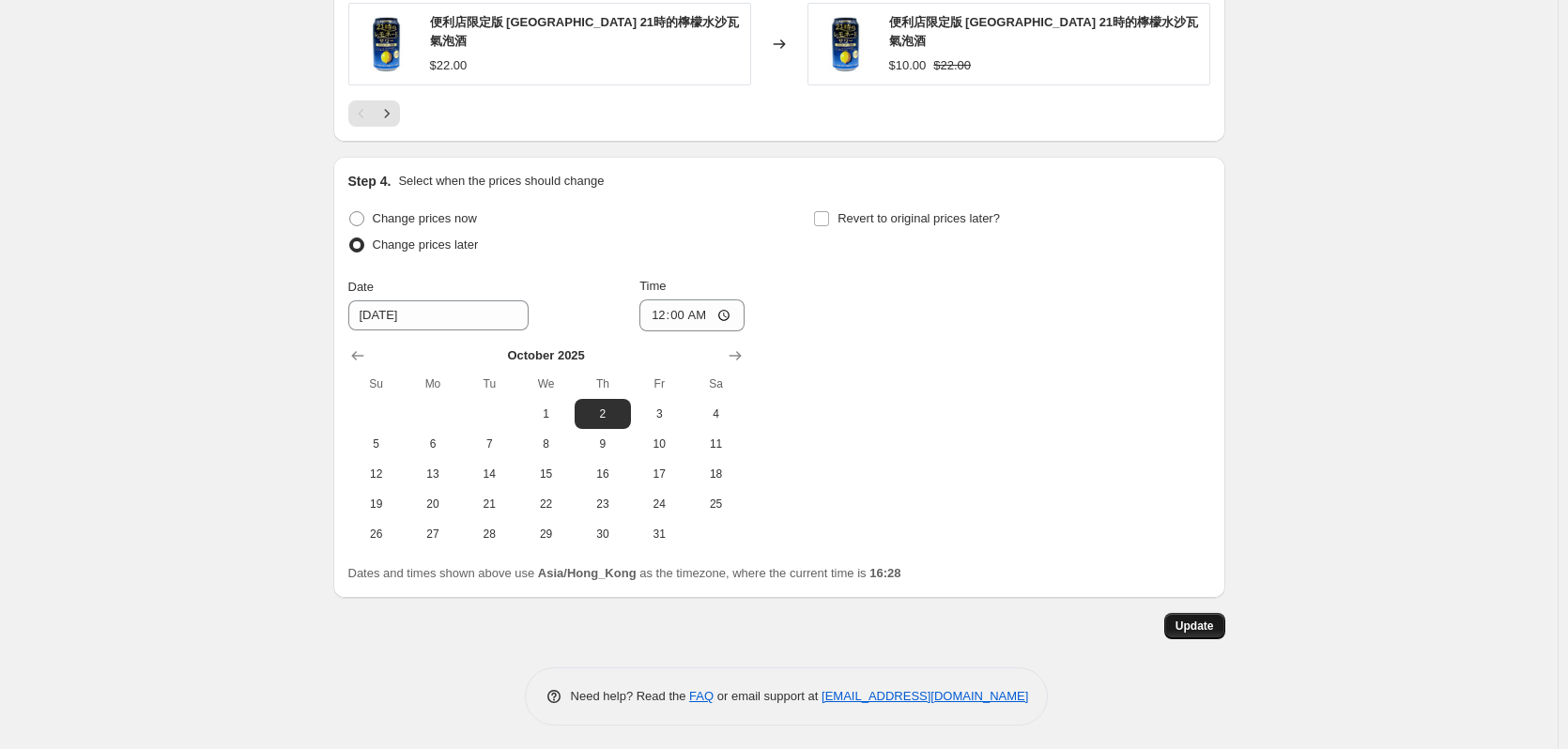
click at [1221, 626] on button "Update" at bounding box center [1194, 625] width 61 height 26
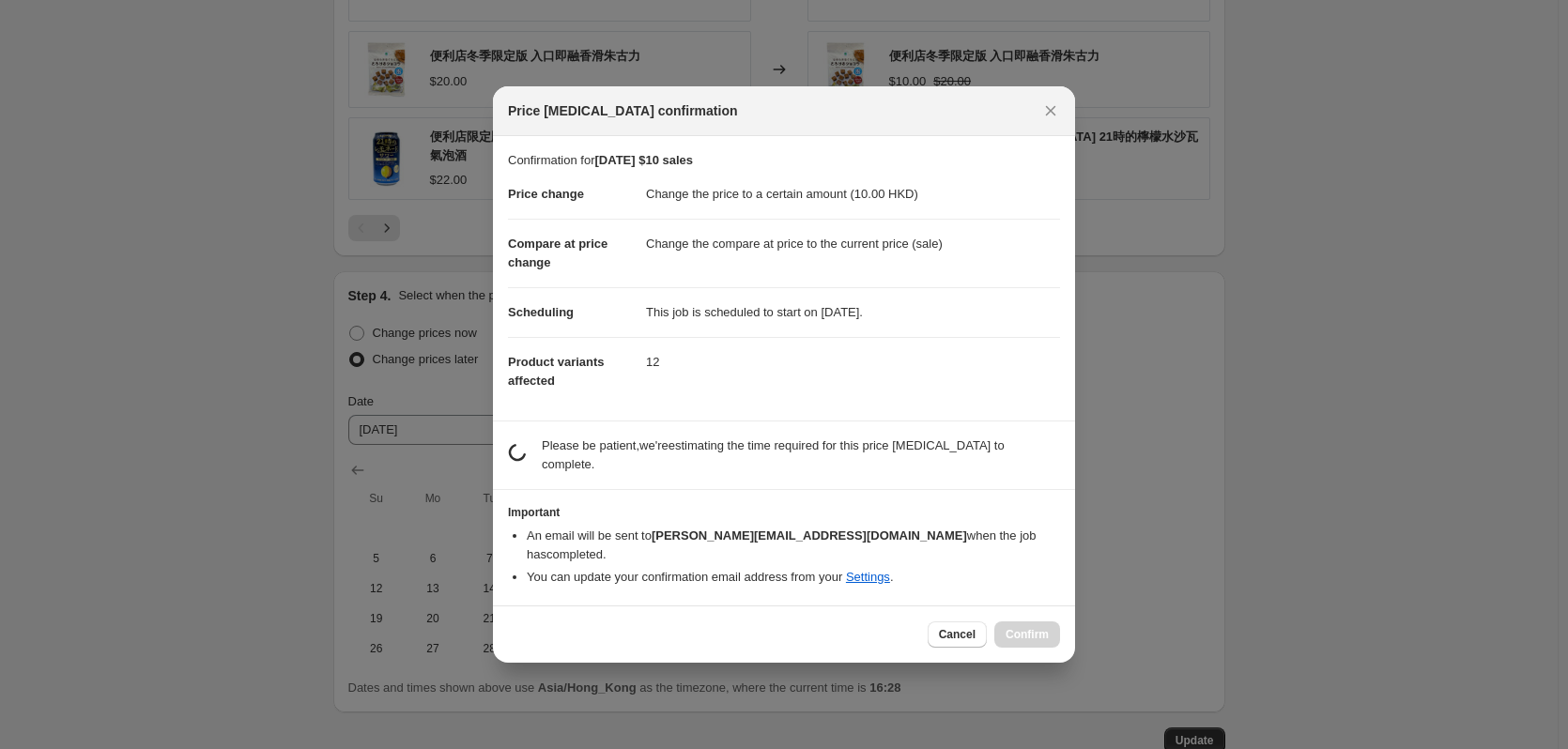
scroll to position [0, 0]
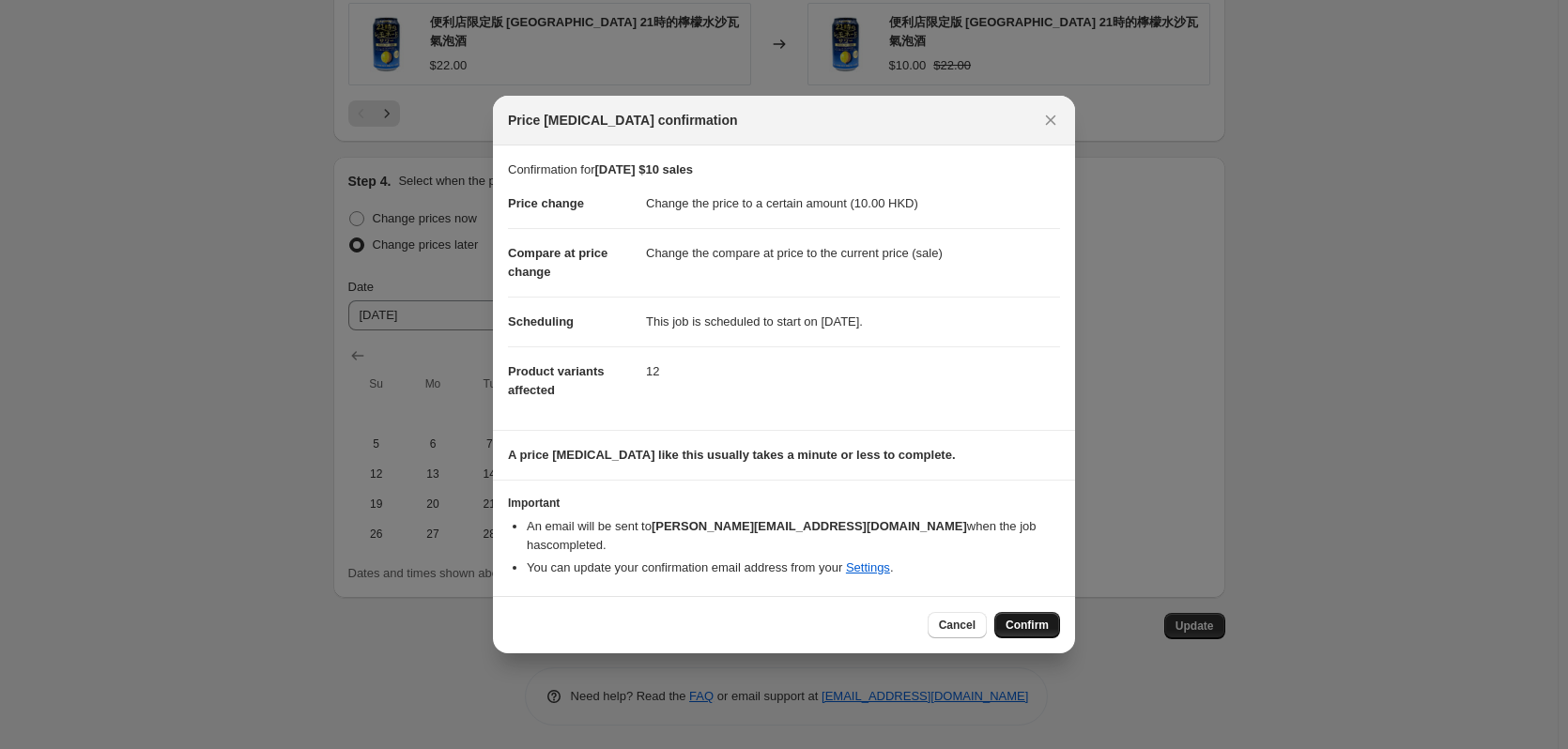
click at [1038, 619] on span "Confirm" at bounding box center [1026, 625] width 43 height 15
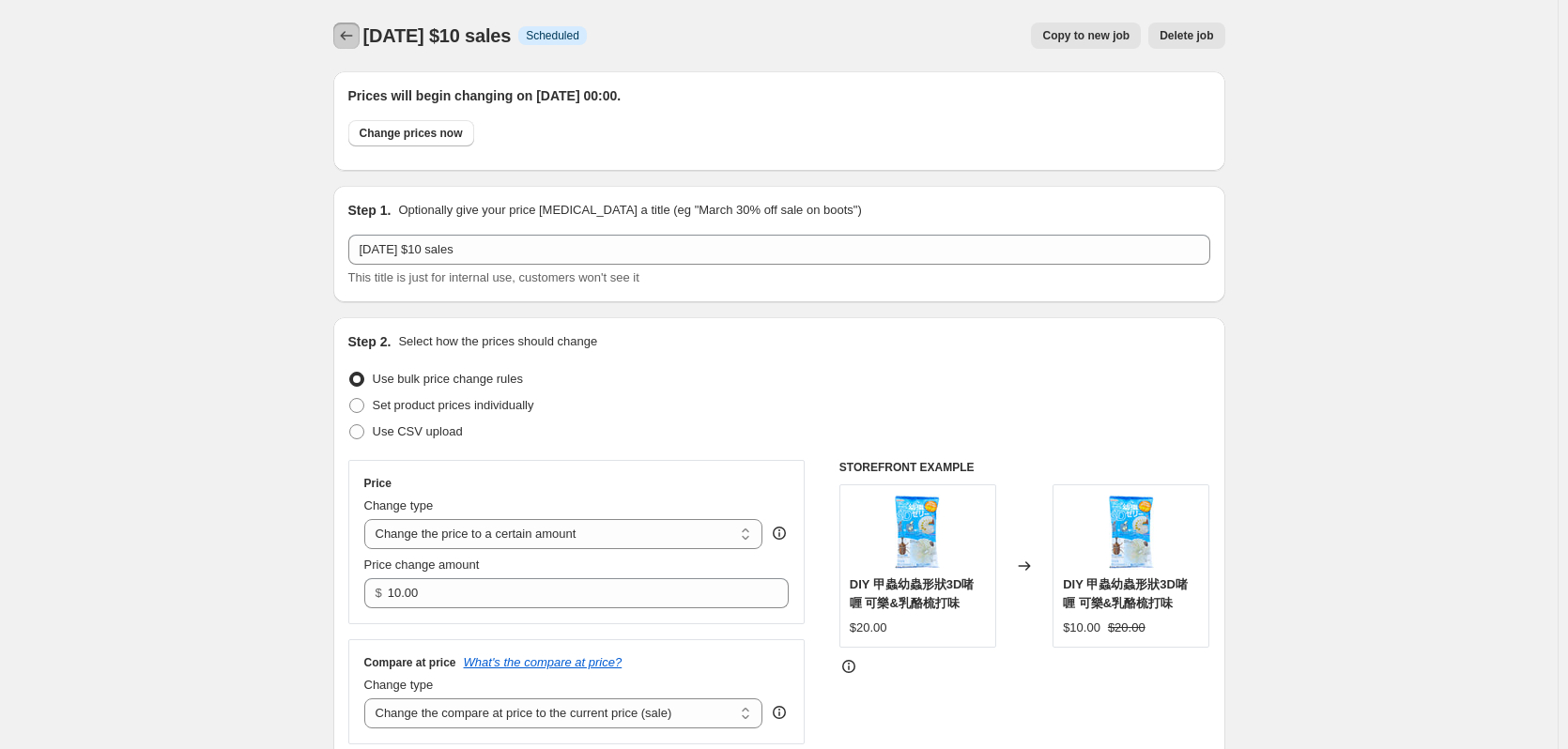
click at [344, 35] on icon "Price change jobs" at bounding box center [346, 36] width 19 height 19
